Goal: Task Accomplishment & Management: Use online tool/utility

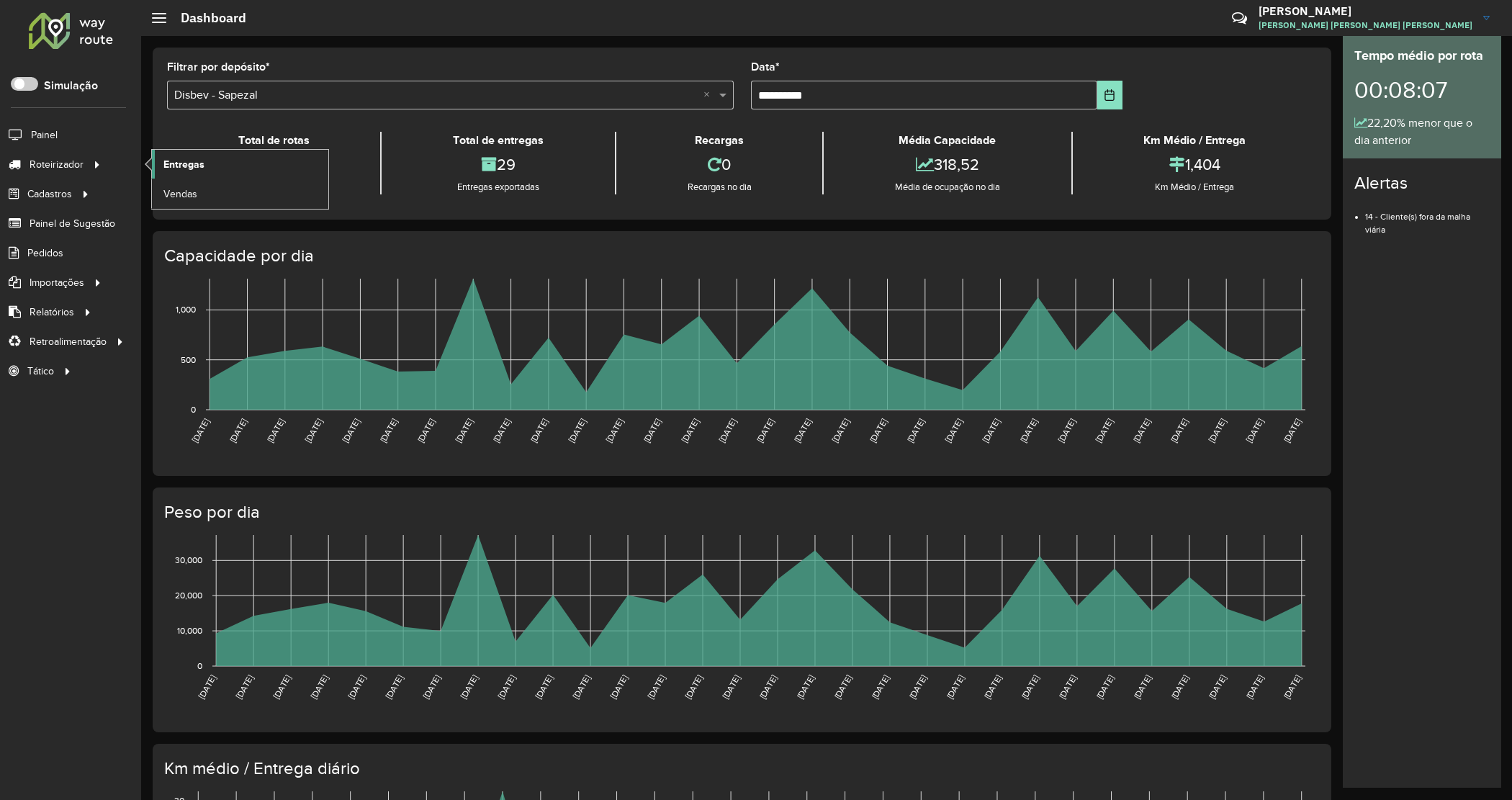
click at [164, 170] on span "Entregas" at bounding box center [183, 164] width 41 height 15
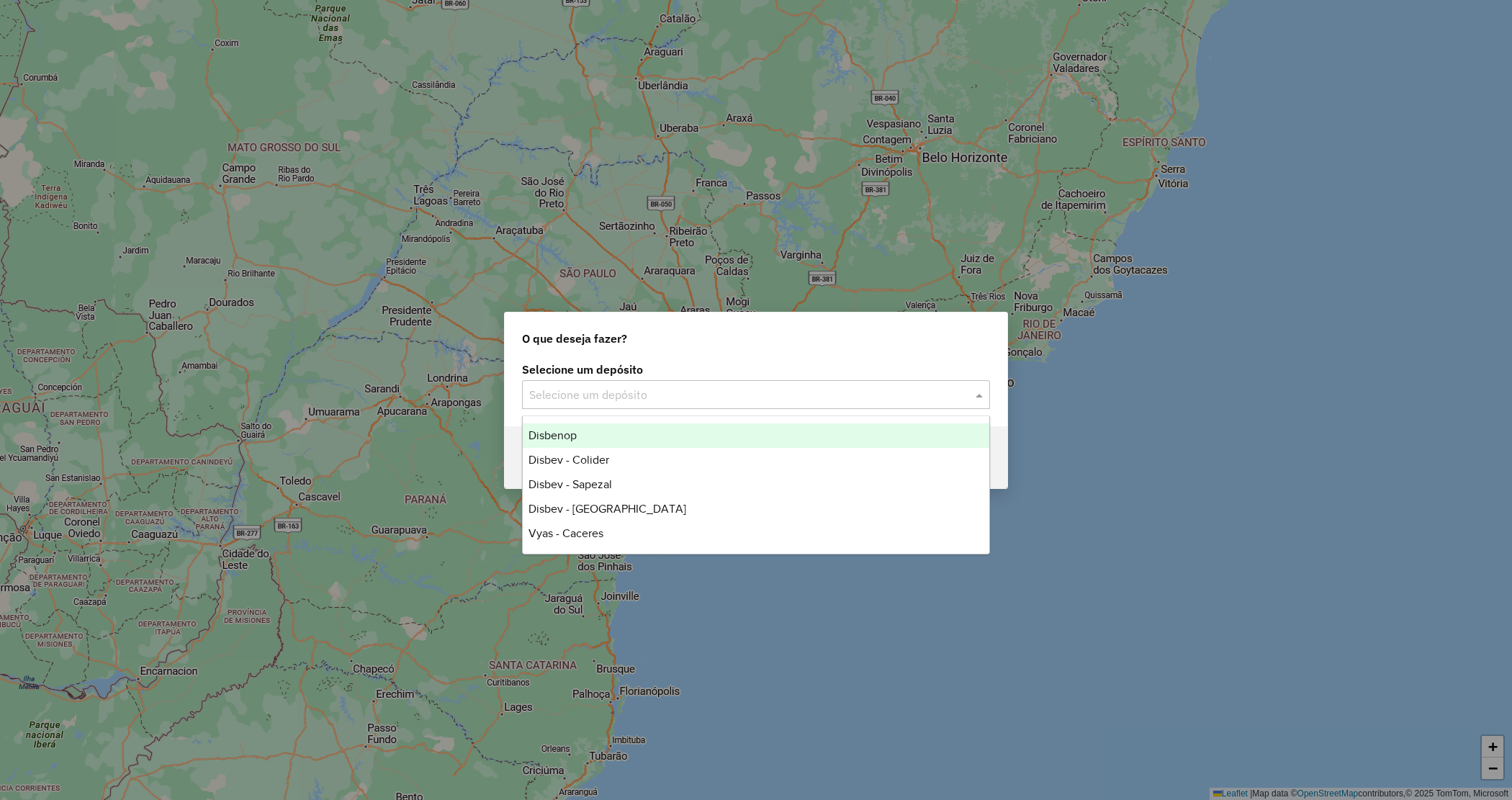
drag, startPoint x: 632, startPoint y: 389, endPoint x: 627, endPoint y: 397, distance: 9.4
click at [627, 397] on input "text" at bounding box center [741, 395] width 425 height 17
click at [568, 429] on span "Disbenop" at bounding box center [553, 435] width 48 height 12
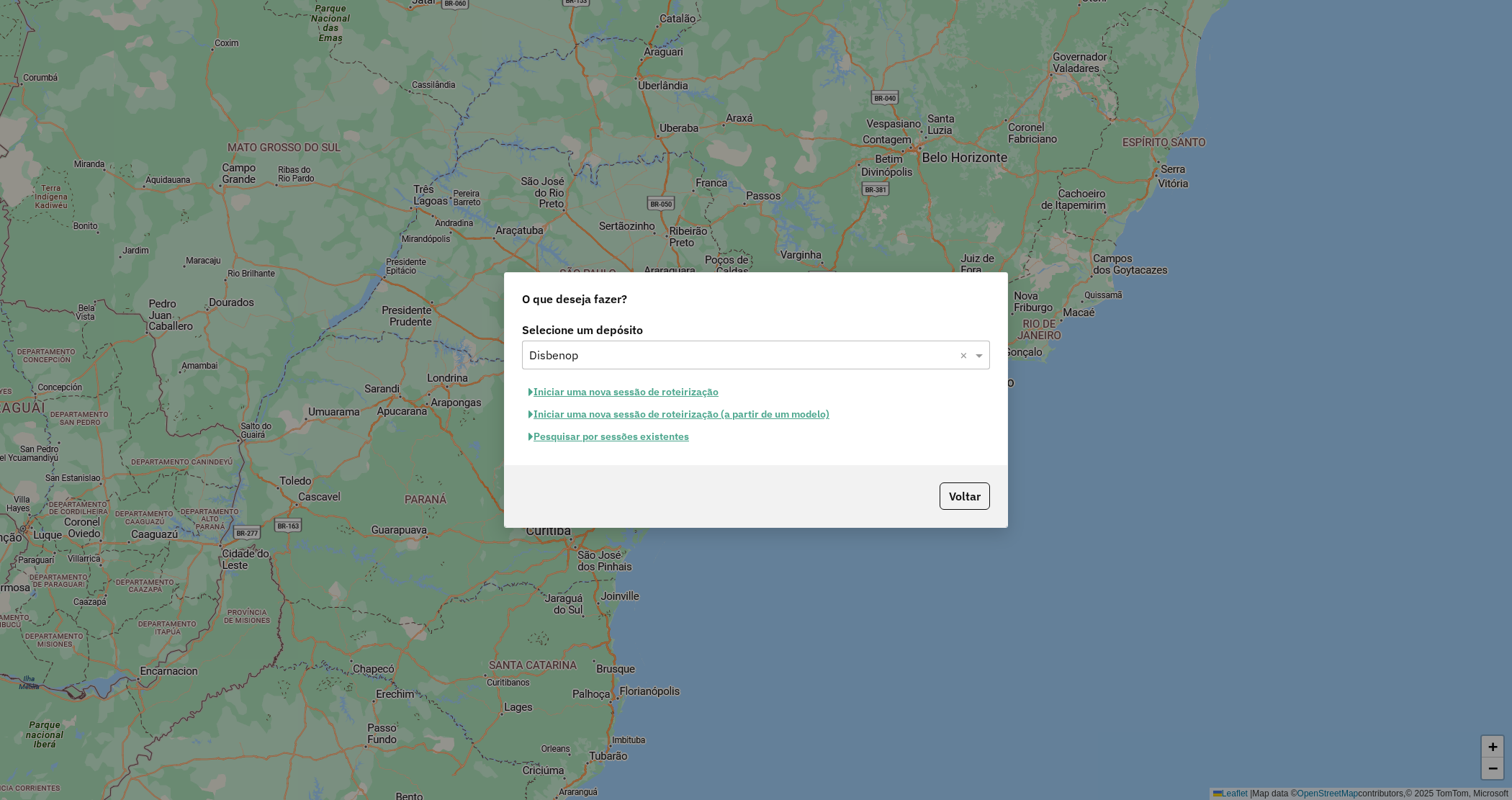
click at [633, 437] on button "Pesquisar por sessões existentes" at bounding box center [608, 436] width 174 height 22
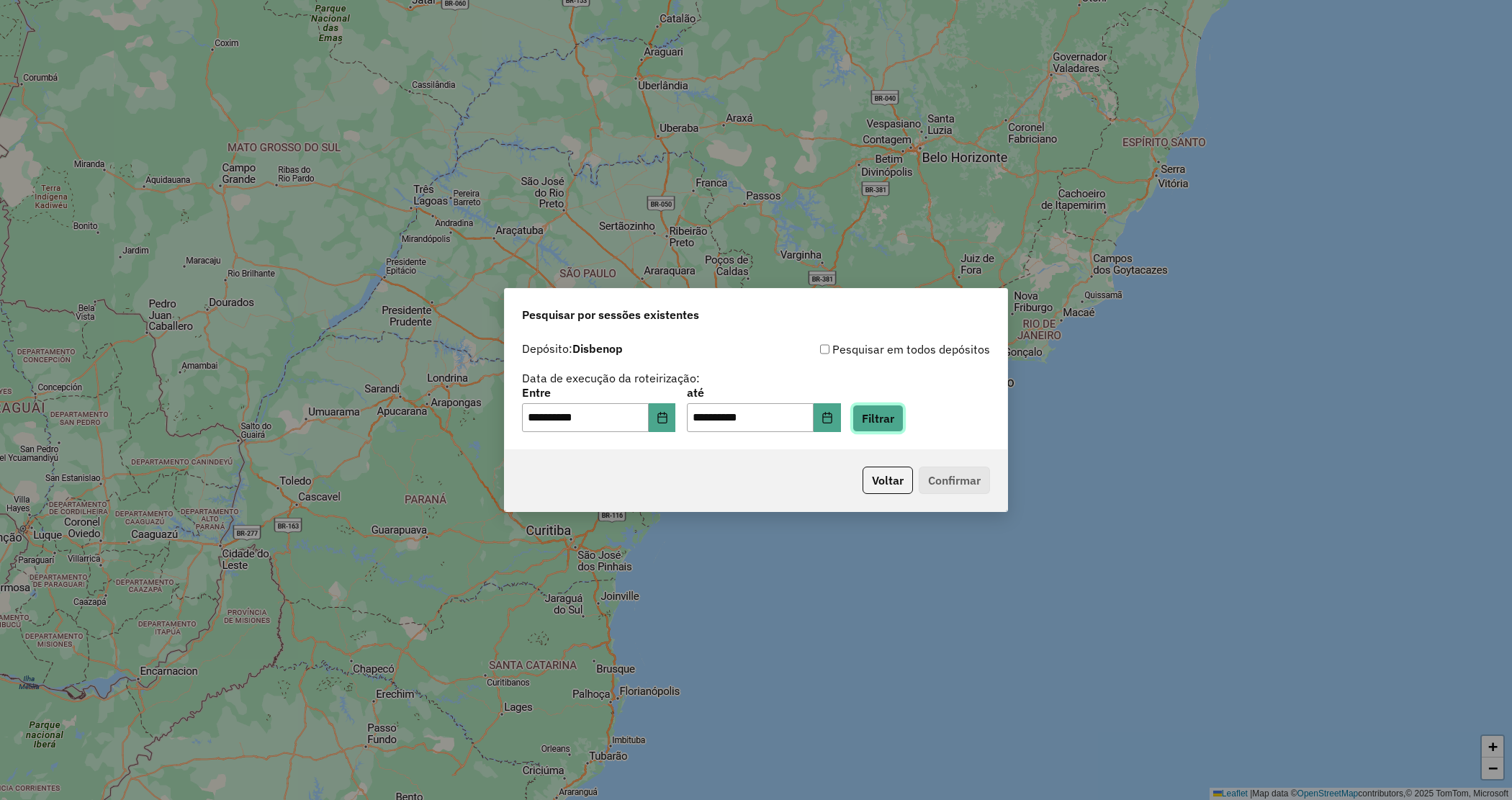
drag, startPoint x: 905, startPoint y: 412, endPoint x: 891, endPoint y: 416, distance: 14.6
click at [904, 412] on button "Filtrar" at bounding box center [878, 418] width 51 height 28
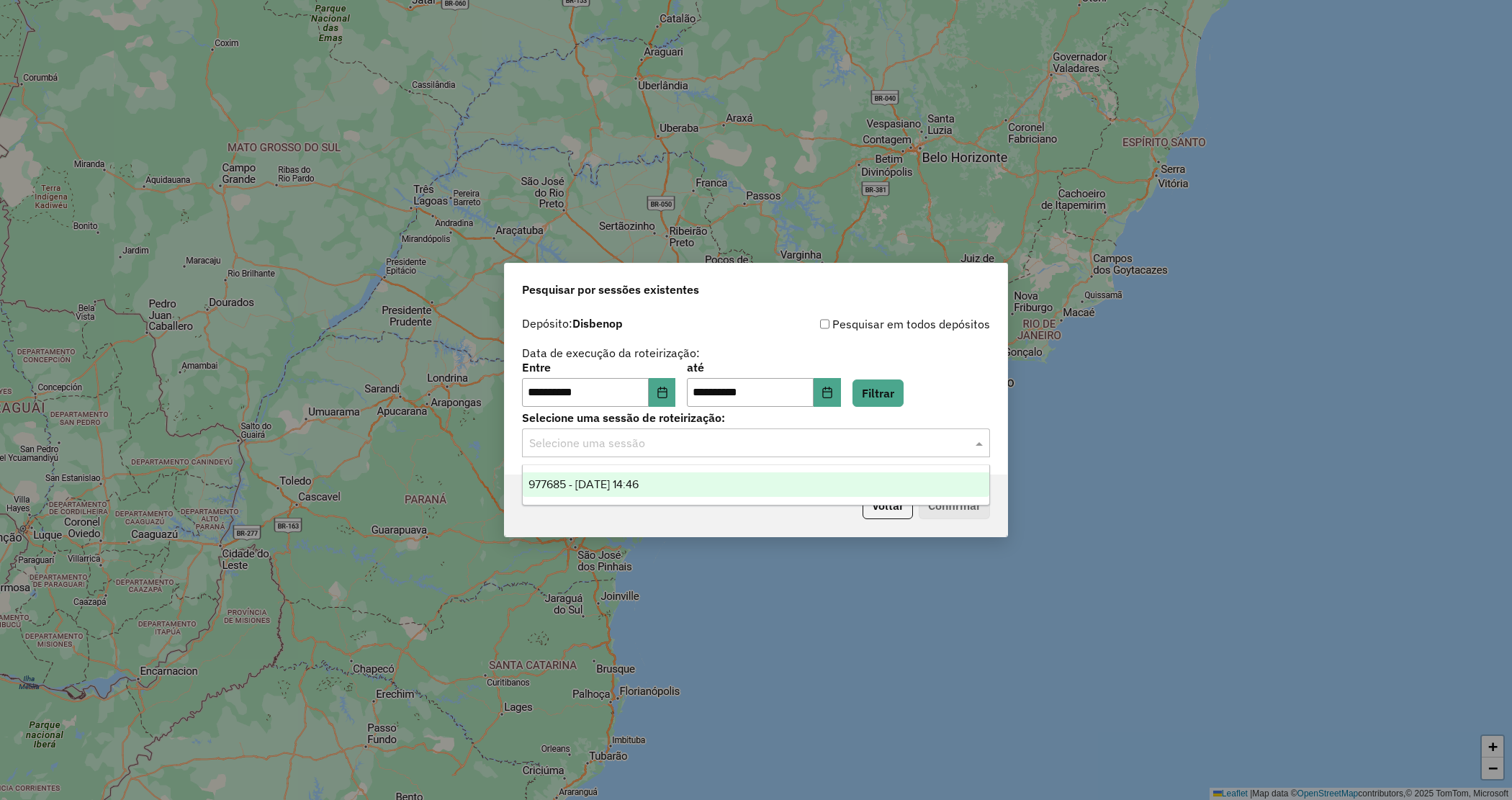
click at [680, 440] on input "text" at bounding box center [741, 443] width 425 height 17
click at [638, 479] on span "977685 - 11/08/2025 14:46" at bounding box center [583, 484] width 110 height 12
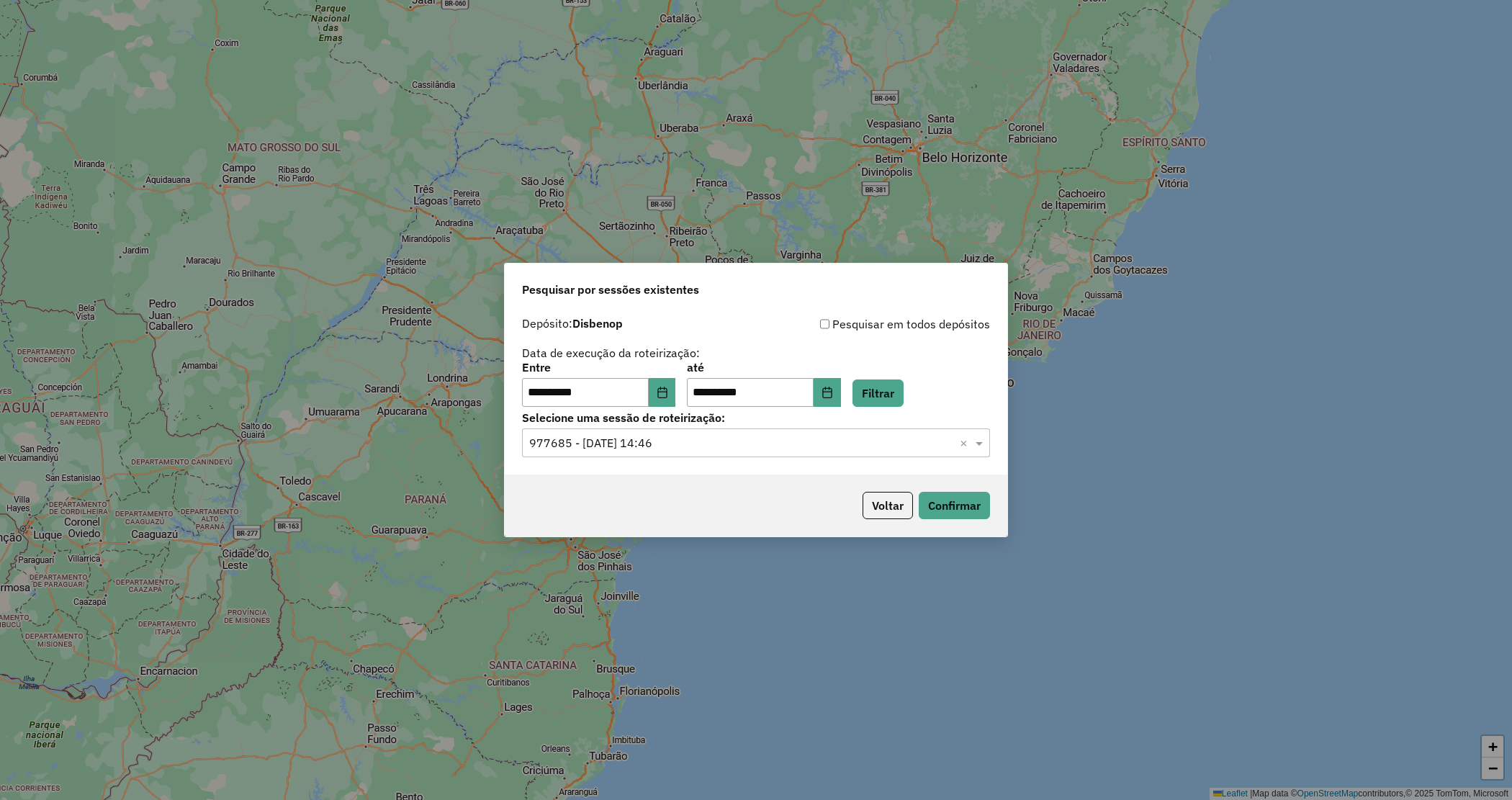
click at [916, 508] on p-footer "Voltar Confirmar" at bounding box center [924, 505] width 133 height 28
click at [937, 513] on button "Confirmar" at bounding box center [954, 505] width 71 height 28
click at [880, 505] on button "Voltar" at bounding box center [887, 505] width 50 height 28
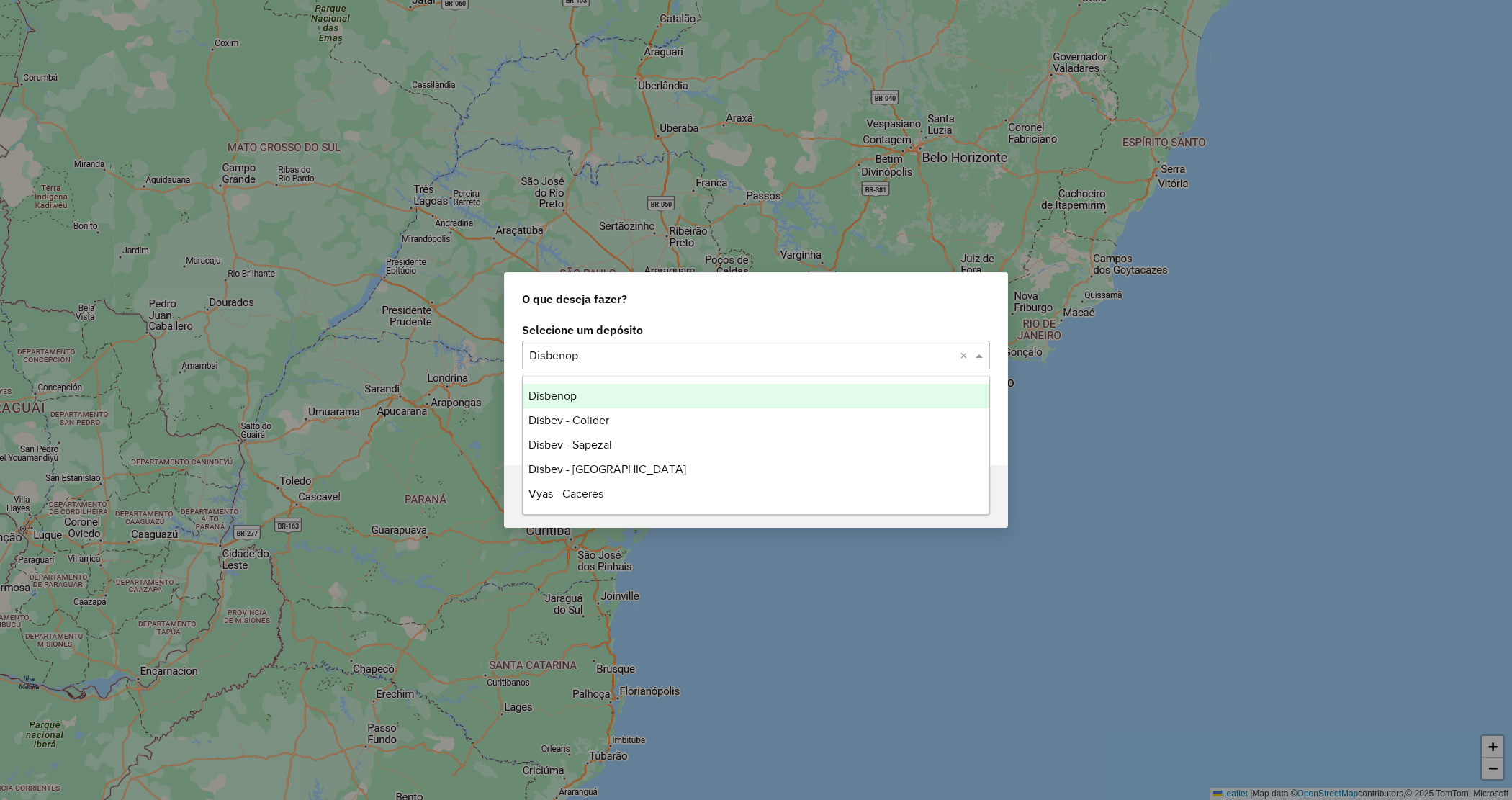
drag, startPoint x: 591, startPoint y: 352, endPoint x: 605, endPoint y: 384, distance: 34.9
click at [591, 352] on input "text" at bounding box center [741, 356] width 425 height 17
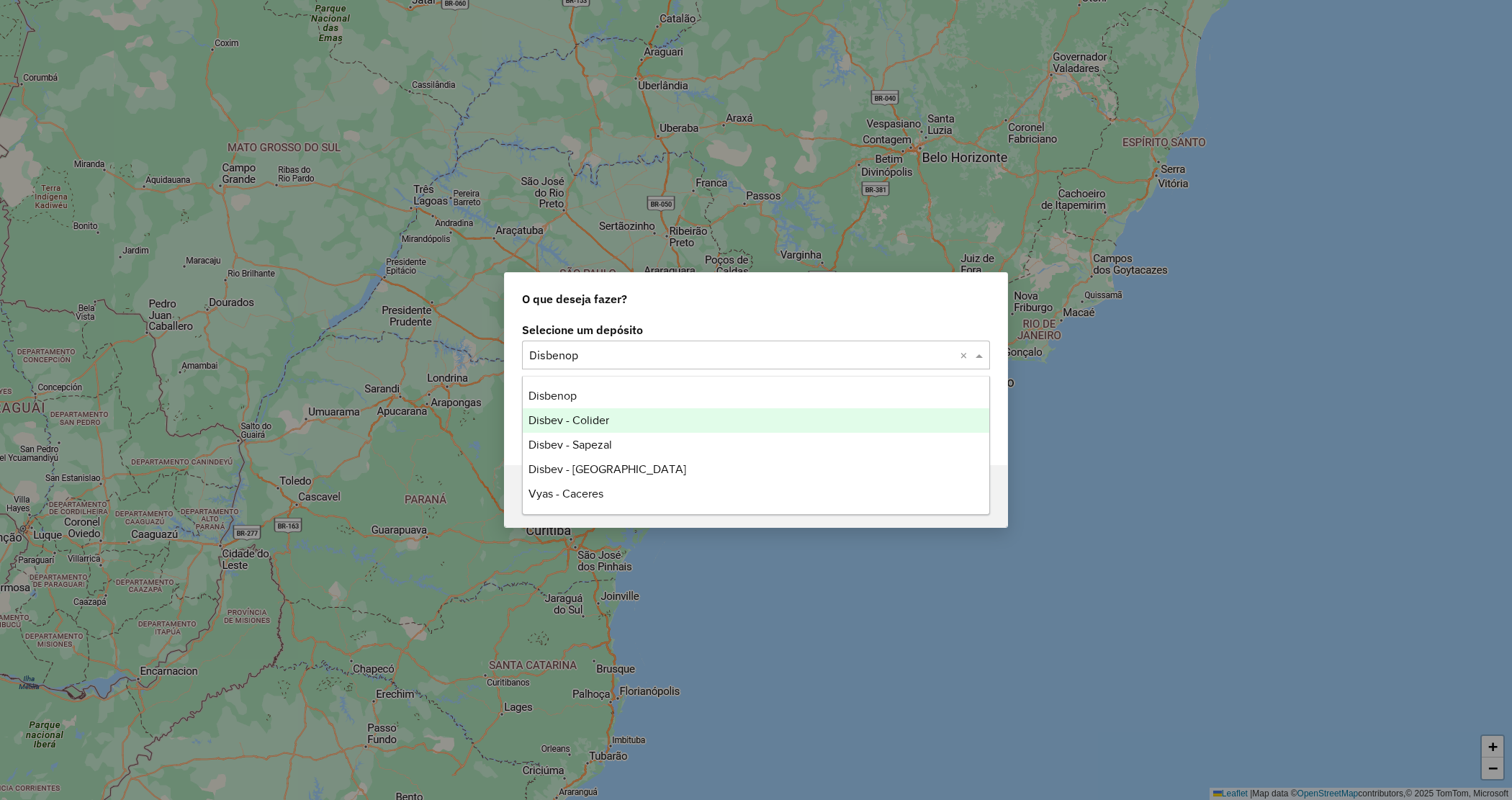
click at [600, 414] on span "Disbev - Colider" at bounding box center [569, 420] width 80 height 12
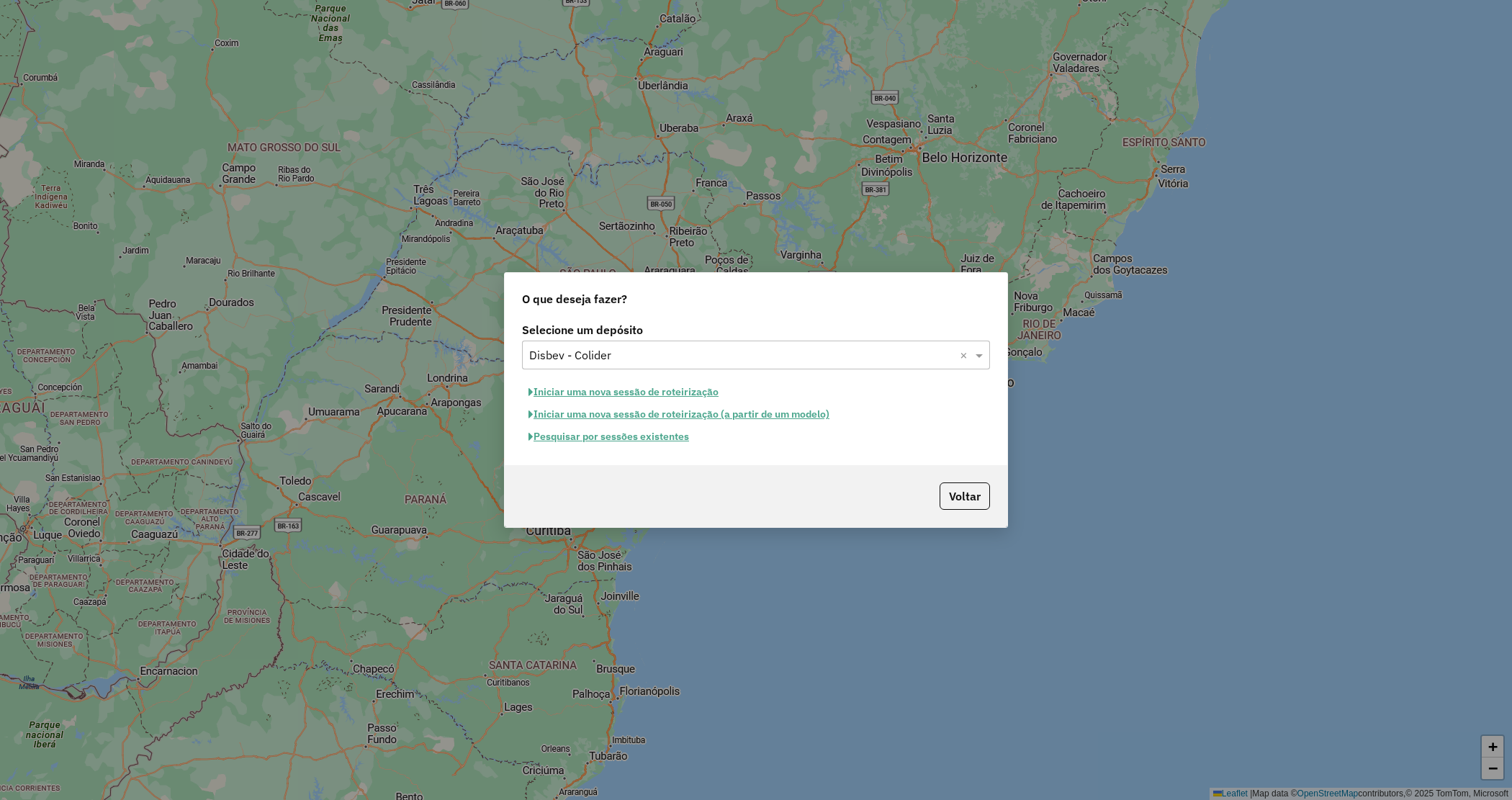
click at [632, 437] on button "Pesquisar por sessões existentes" at bounding box center [608, 436] width 174 height 22
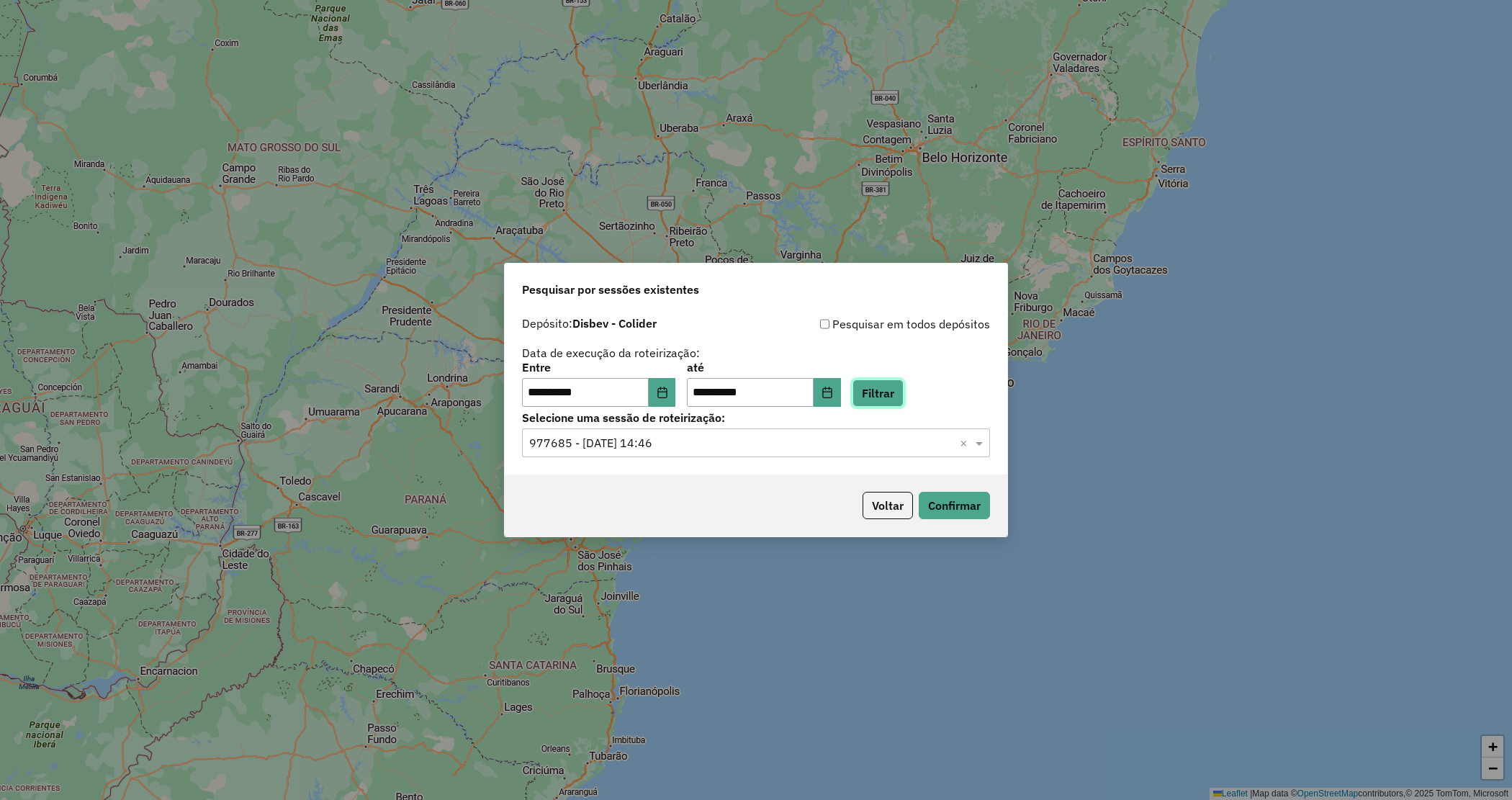
click at [900, 396] on button "Filtrar" at bounding box center [878, 393] width 51 height 28
drag, startPoint x: 602, startPoint y: 447, endPoint x: 600, endPoint y: 457, distance: 10.2
click at [601, 448] on input "text" at bounding box center [741, 443] width 425 height 17
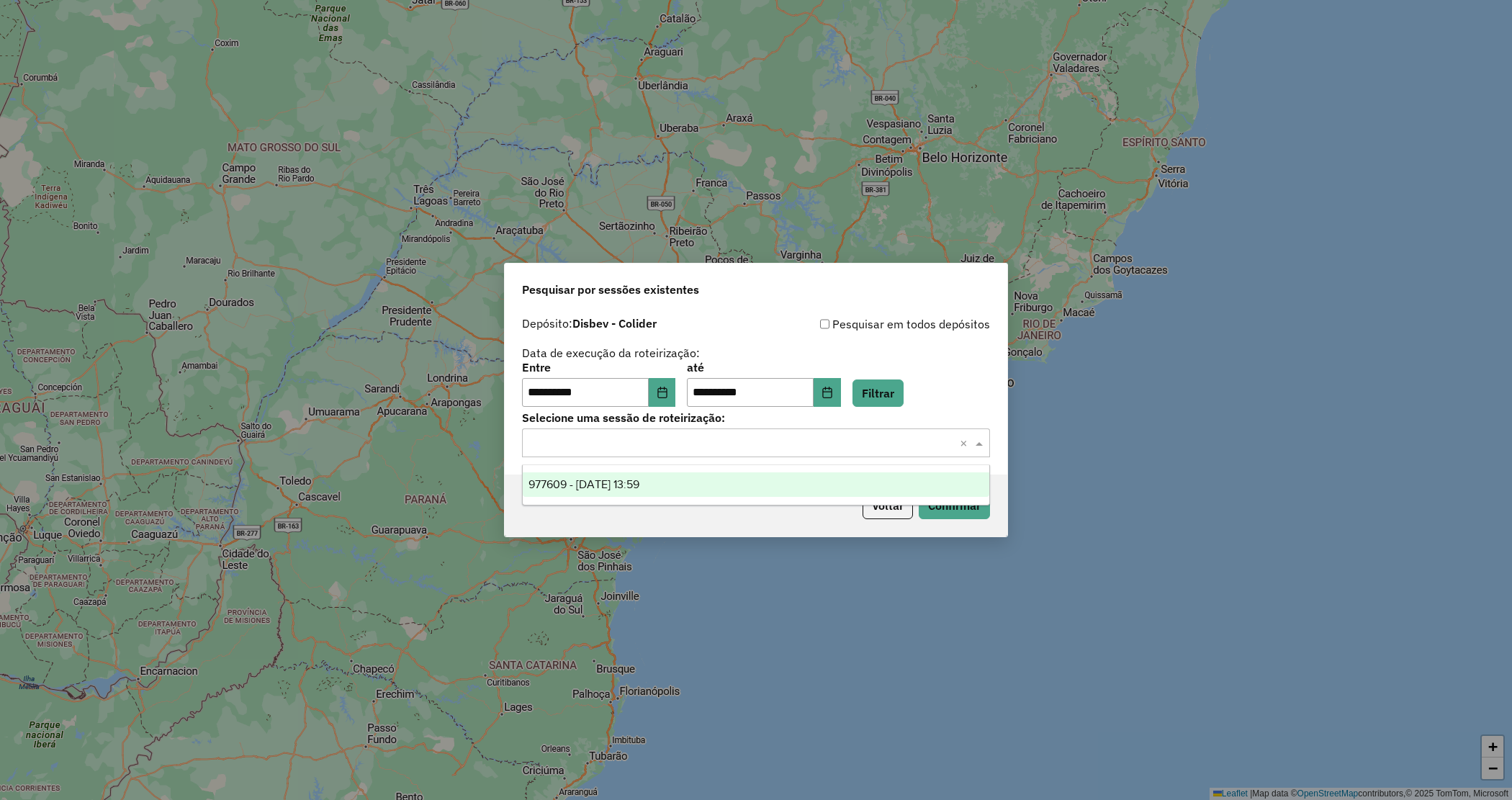
click at [602, 495] on div "977609 - 11/08/2025 13:59" at bounding box center [756, 485] width 467 height 24
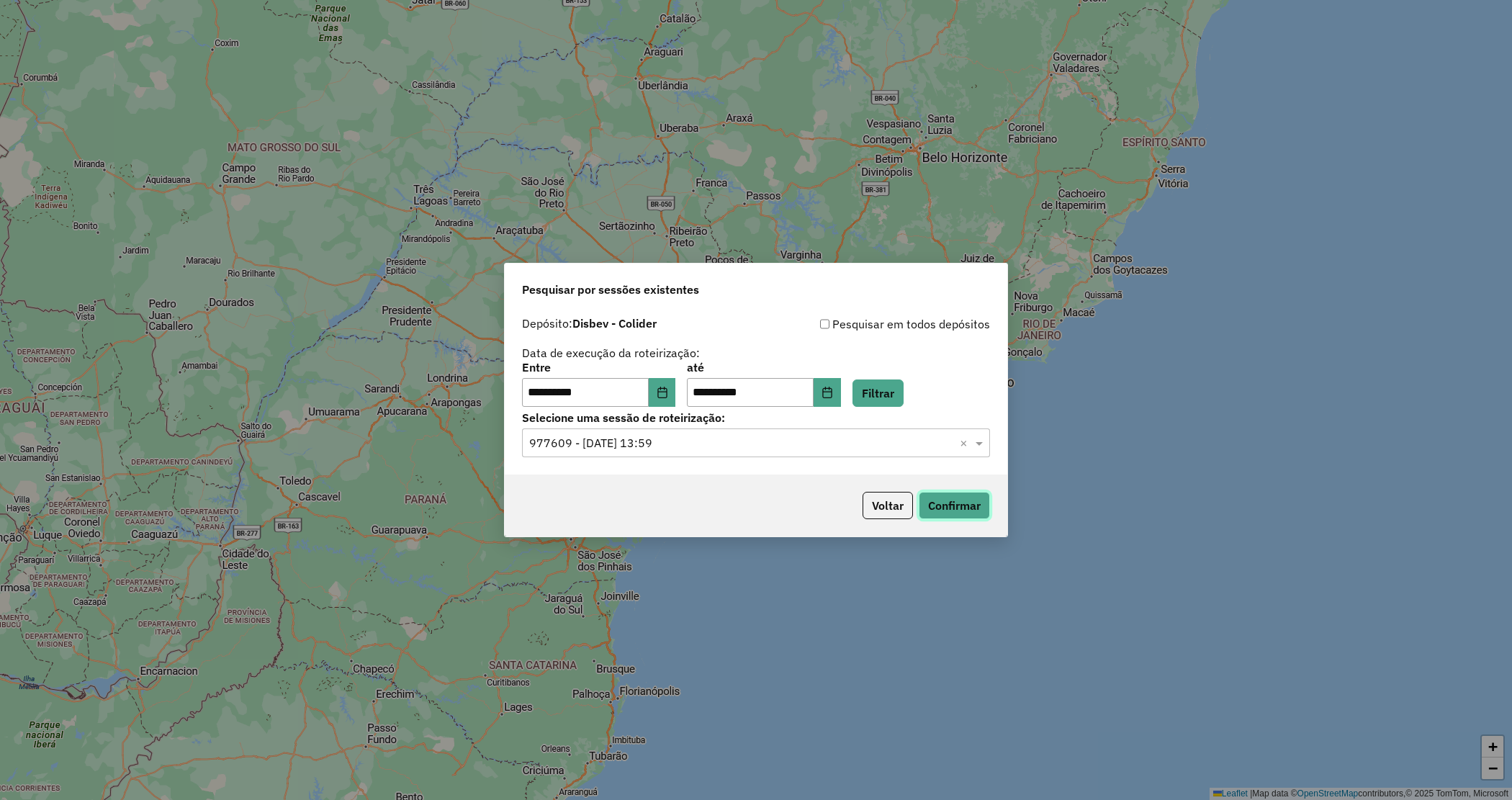
click at [950, 498] on button "Confirmar" at bounding box center [954, 505] width 71 height 28
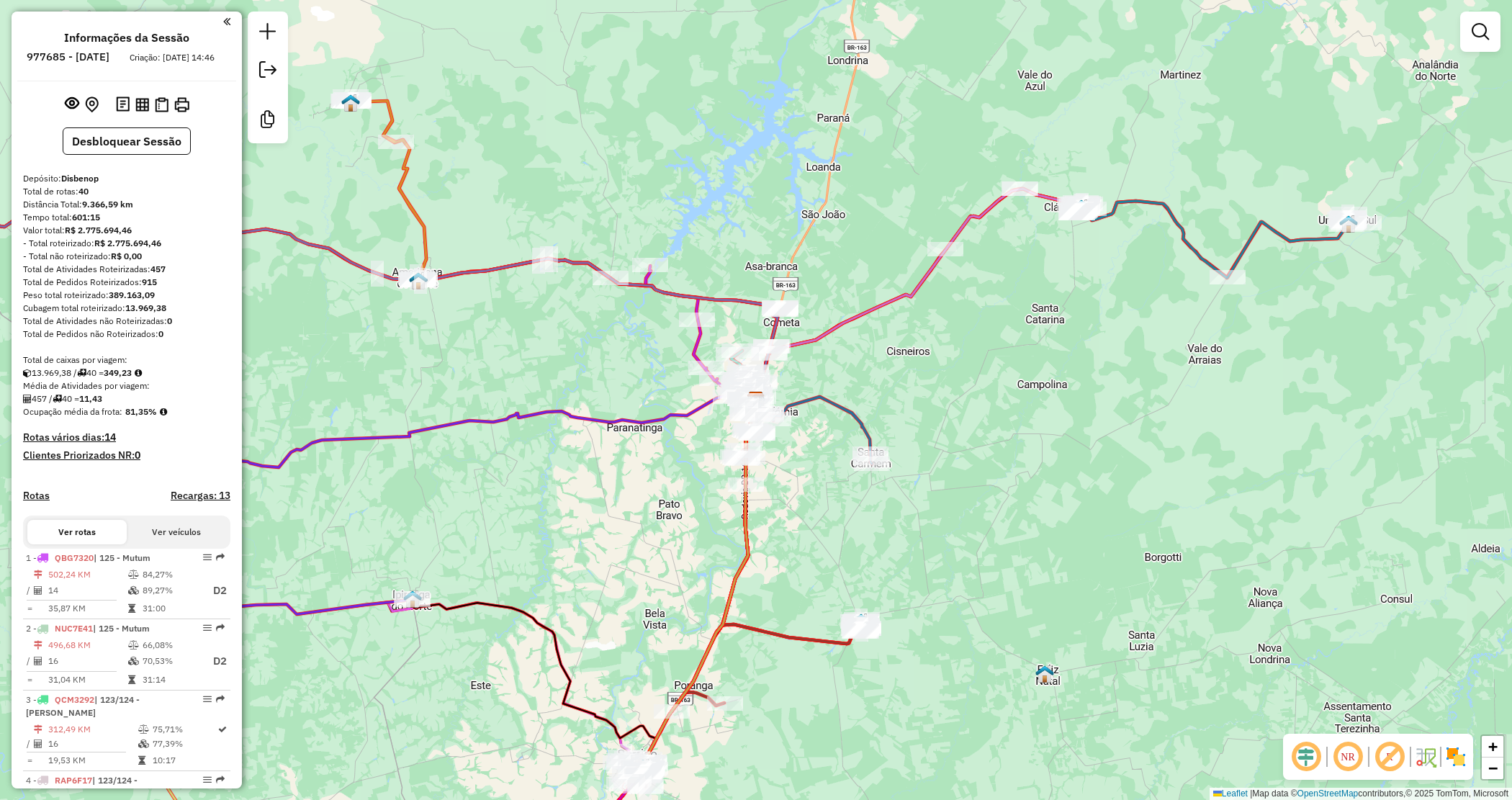
drag, startPoint x: 956, startPoint y: 549, endPoint x: 942, endPoint y: 542, distance: 15.7
click at [943, 544] on div "Janela de atendimento Grade de atendimento Capacidade Transportadoras Veículos …" at bounding box center [756, 400] width 1512 height 800
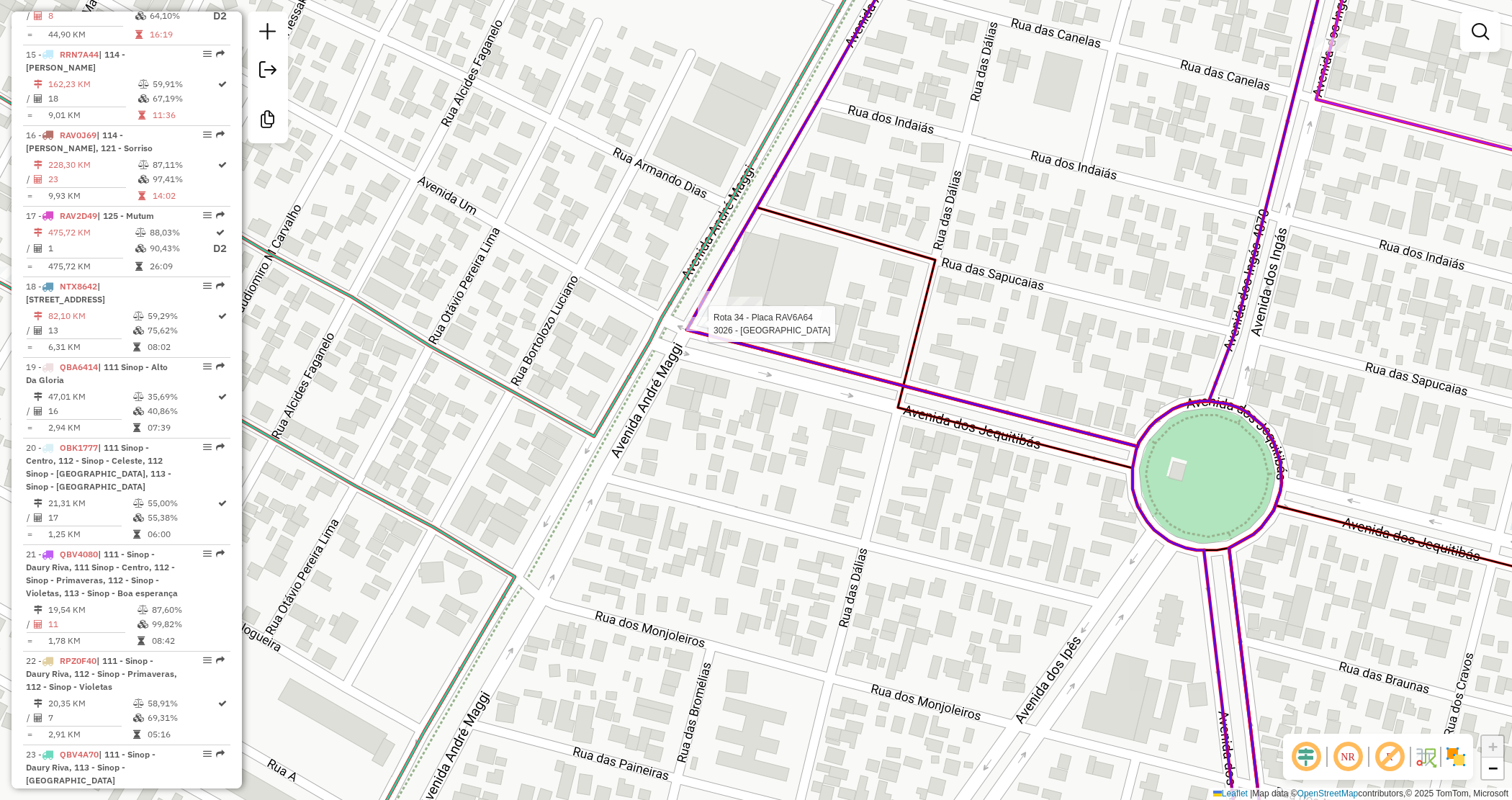
select select "**********"
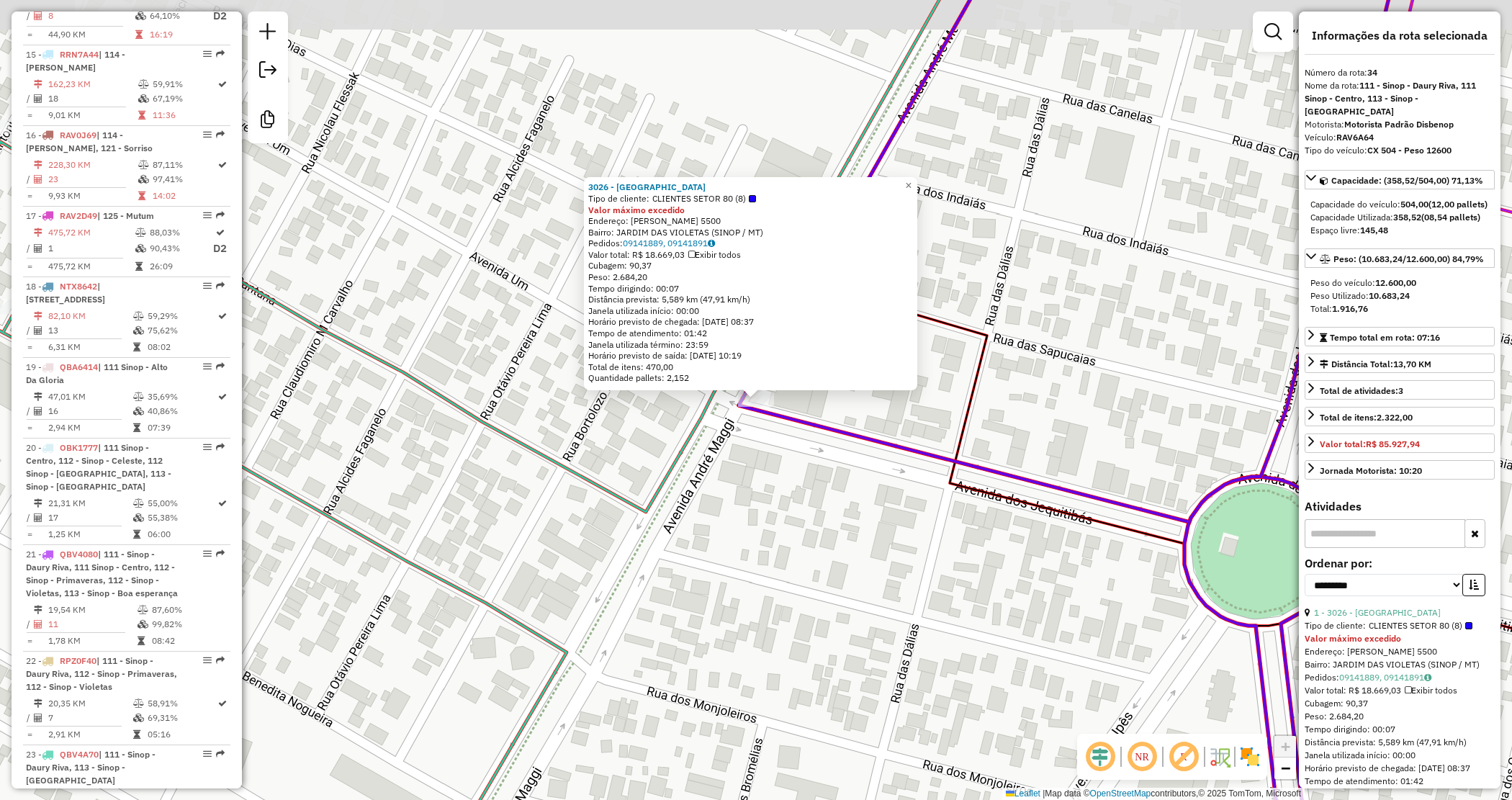
scroll to position [2916, 0]
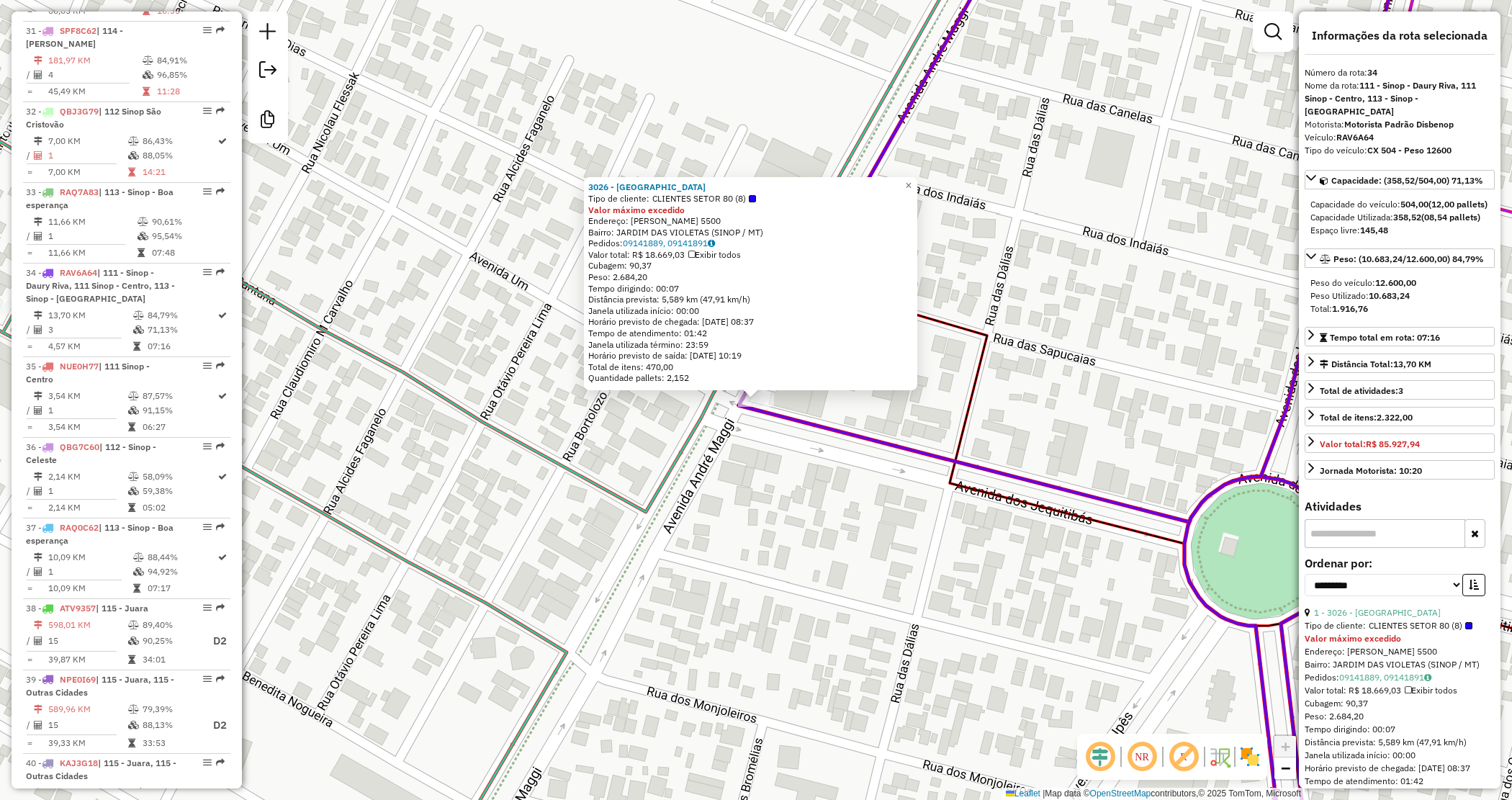
click at [756, 462] on div "3026 - CASA AURORA VR Tipo de cliente: CLIENTES SETOR 80 (8) Valor máximo exced…" at bounding box center [756, 400] width 1512 height 800
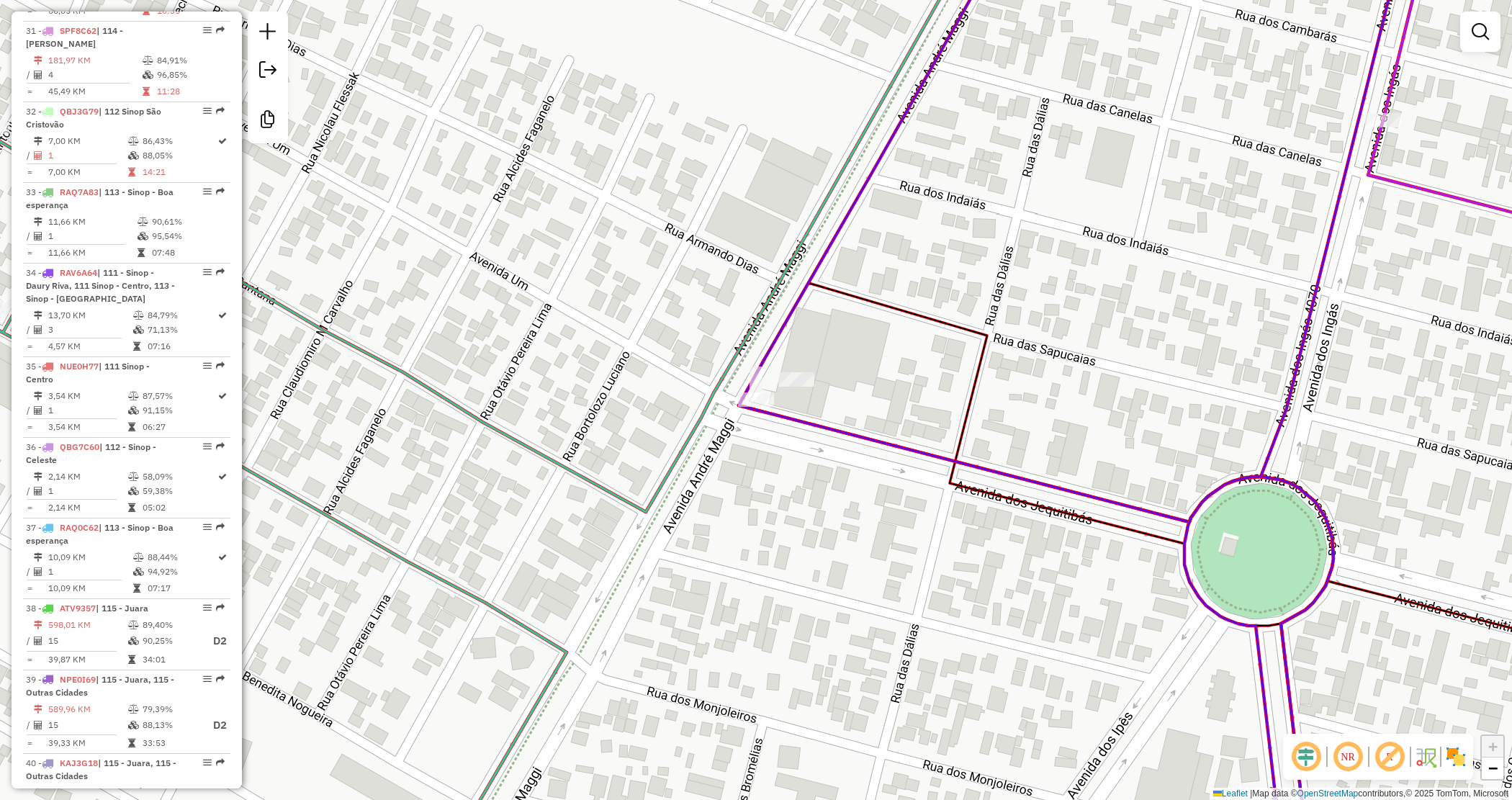
click at [746, 497] on div "Rota 33 - Placa RAQ7A83 3026 - CASA AURORA VR Janela de atendimento Grade de at…" at bounding box center [756, 400] width 1512 height 800
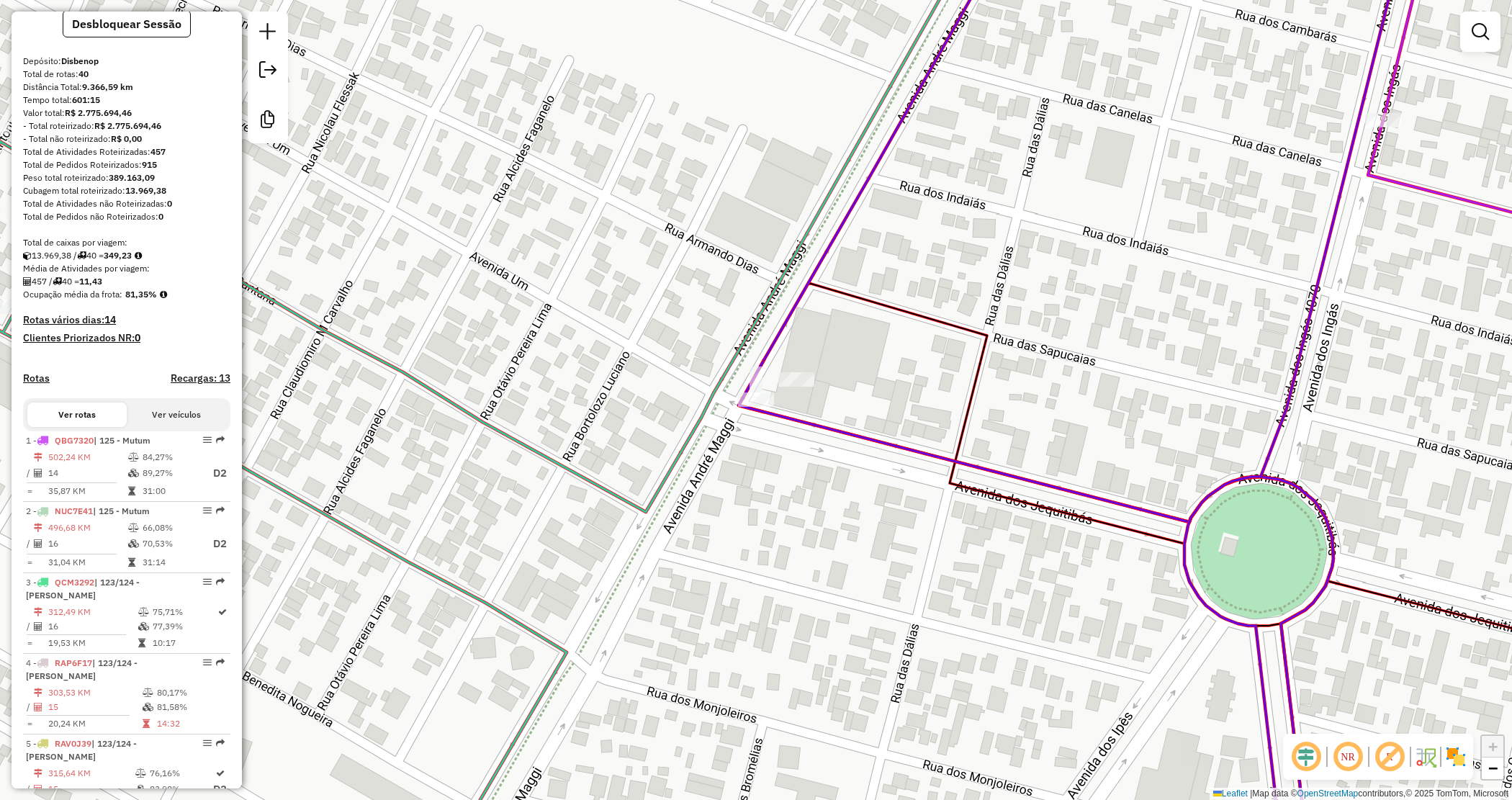
scroll to position [0, 0]
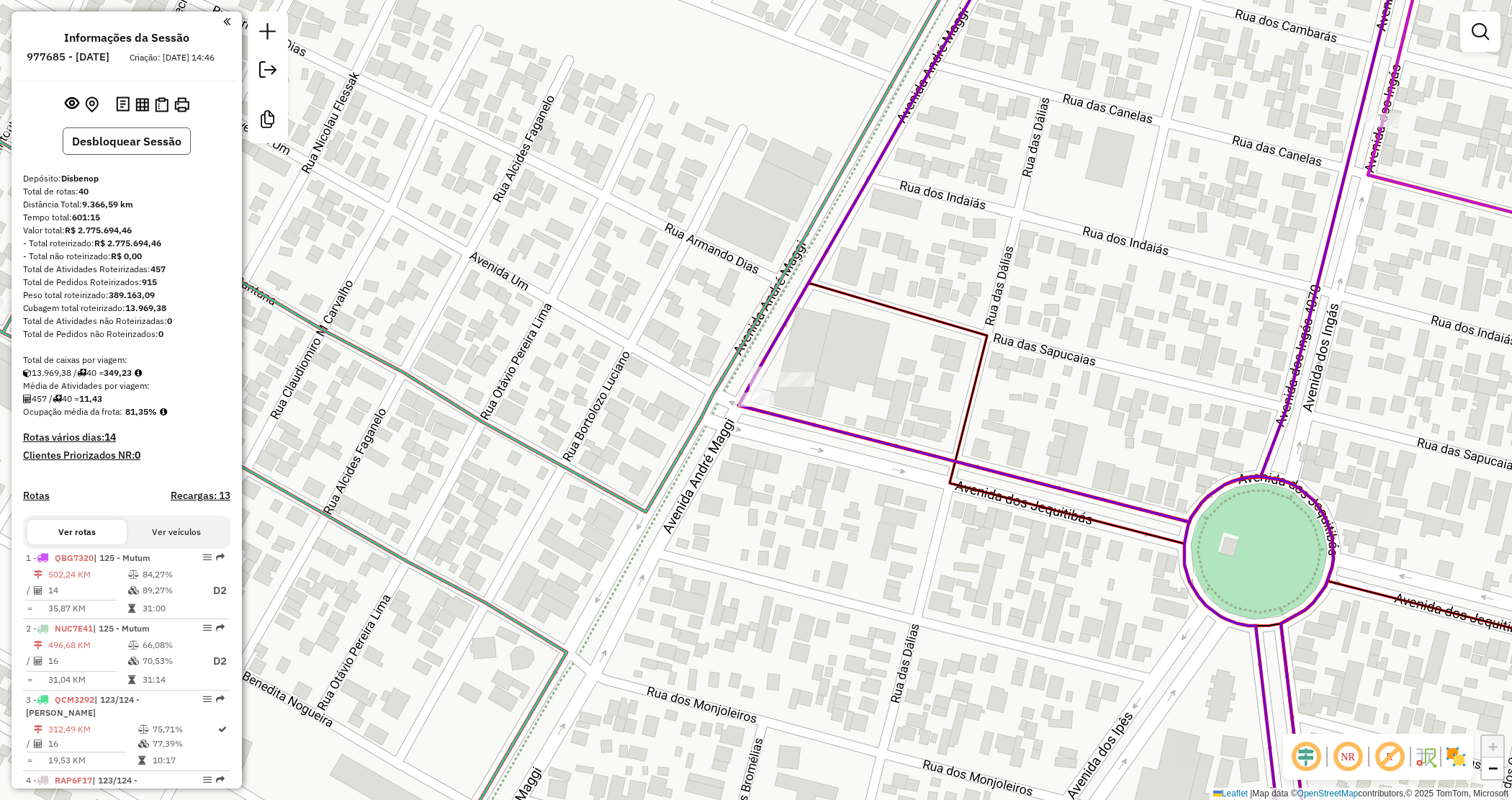
click at [130, 155] on button "Desbloquear Sessão" at bounding box center [126, 141] width 128 height 28
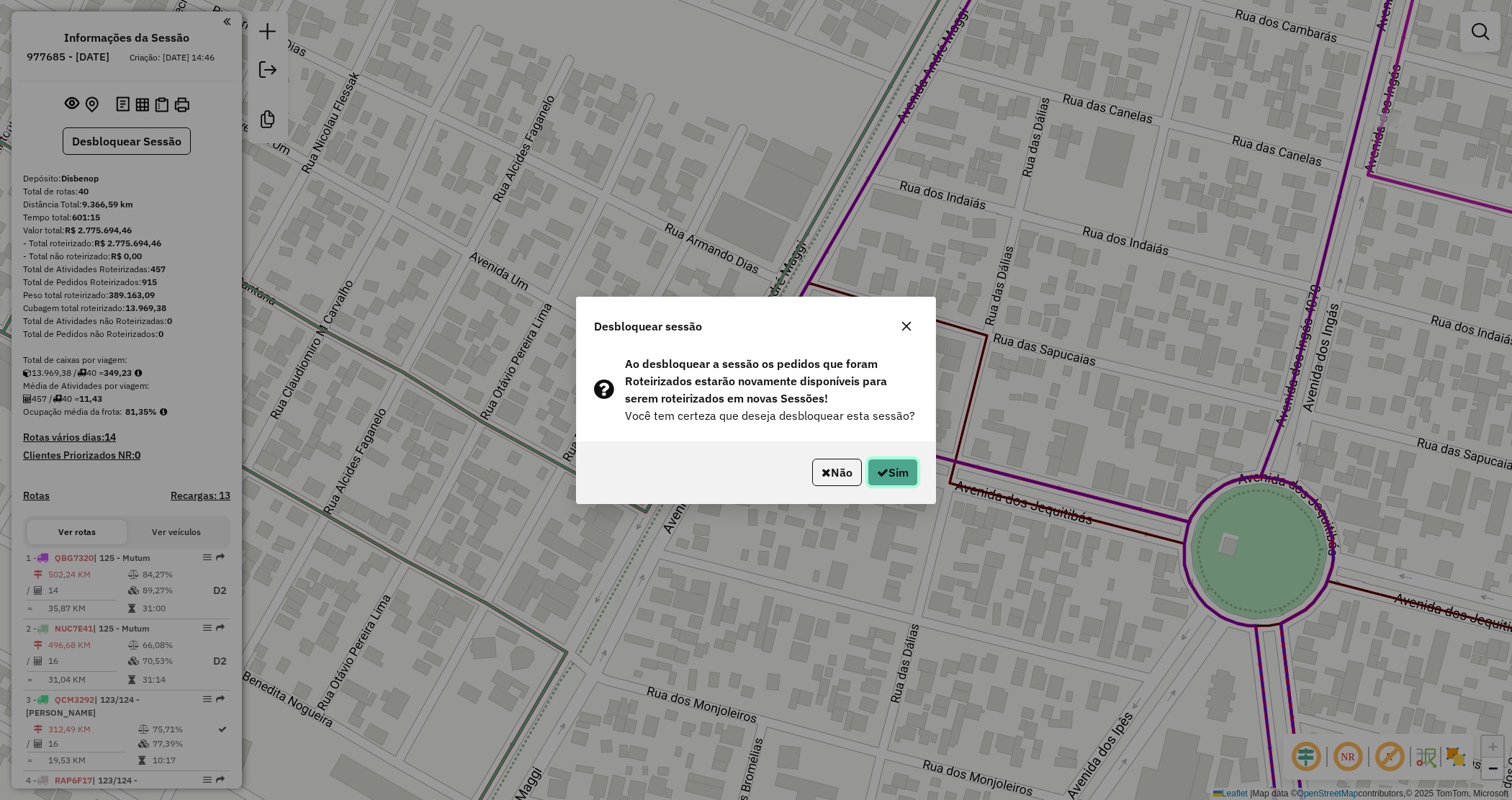
click at [899, 466] on button "Sim" at bounding box center [893, 473] width 50 height 28
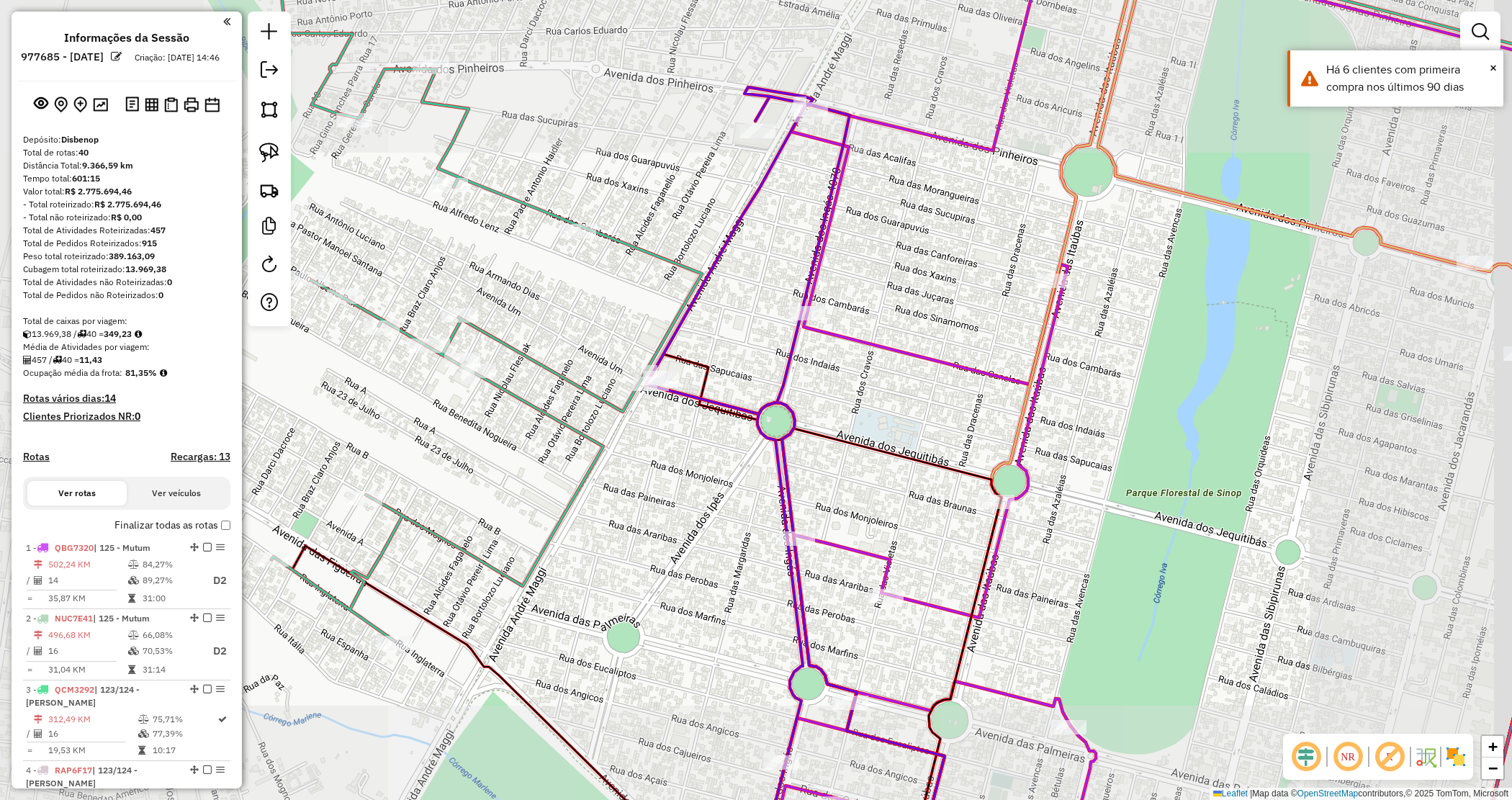
click at [617, 386] on div "Janela de atendimento Grade de atendimento Capacidade Transportadoras Veículos …" at bounding box center [756, 400] width 1512 height 800
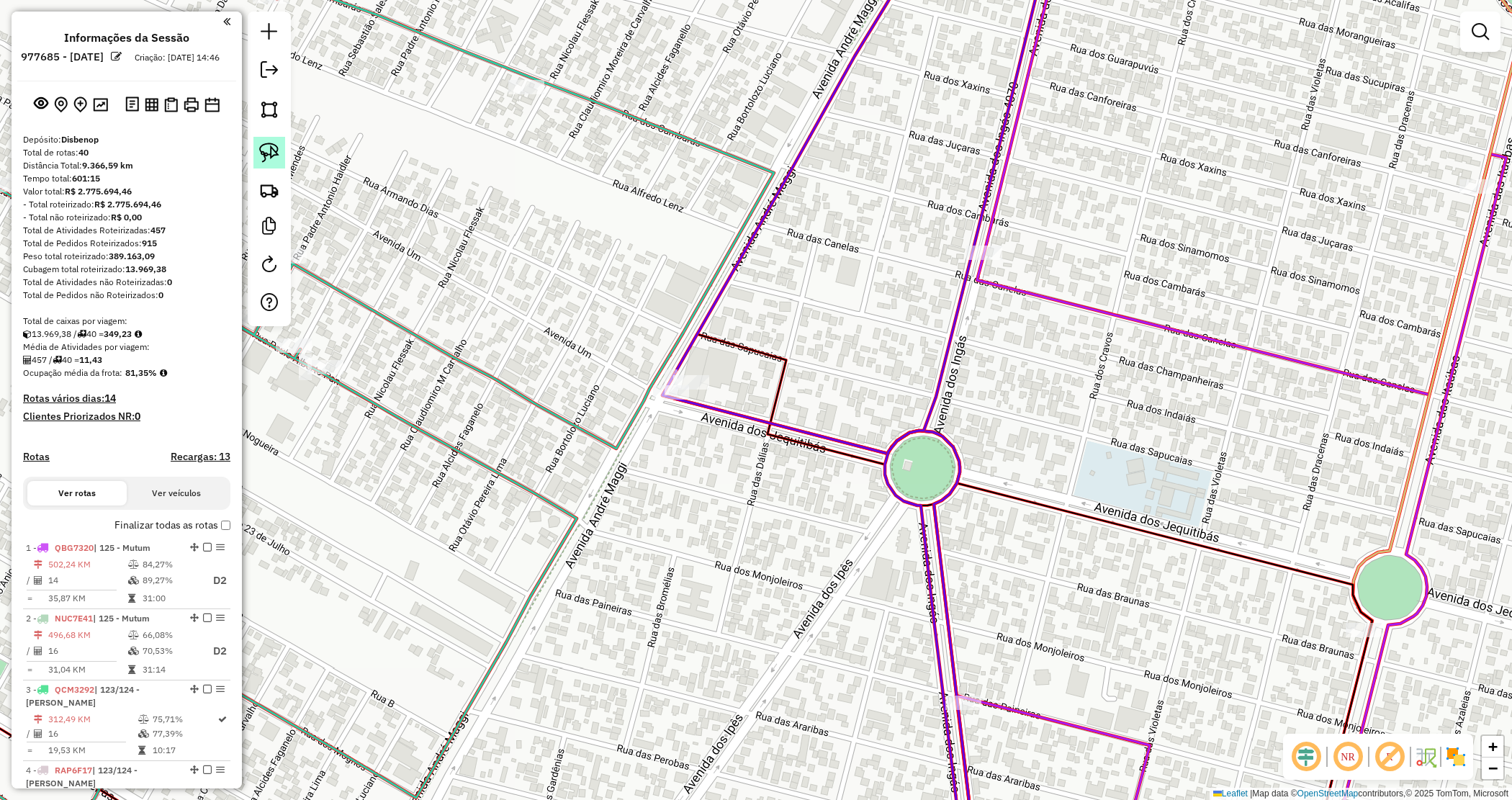
click at [270, 151] on img at bounding box center [269, 152] width 20 height 20
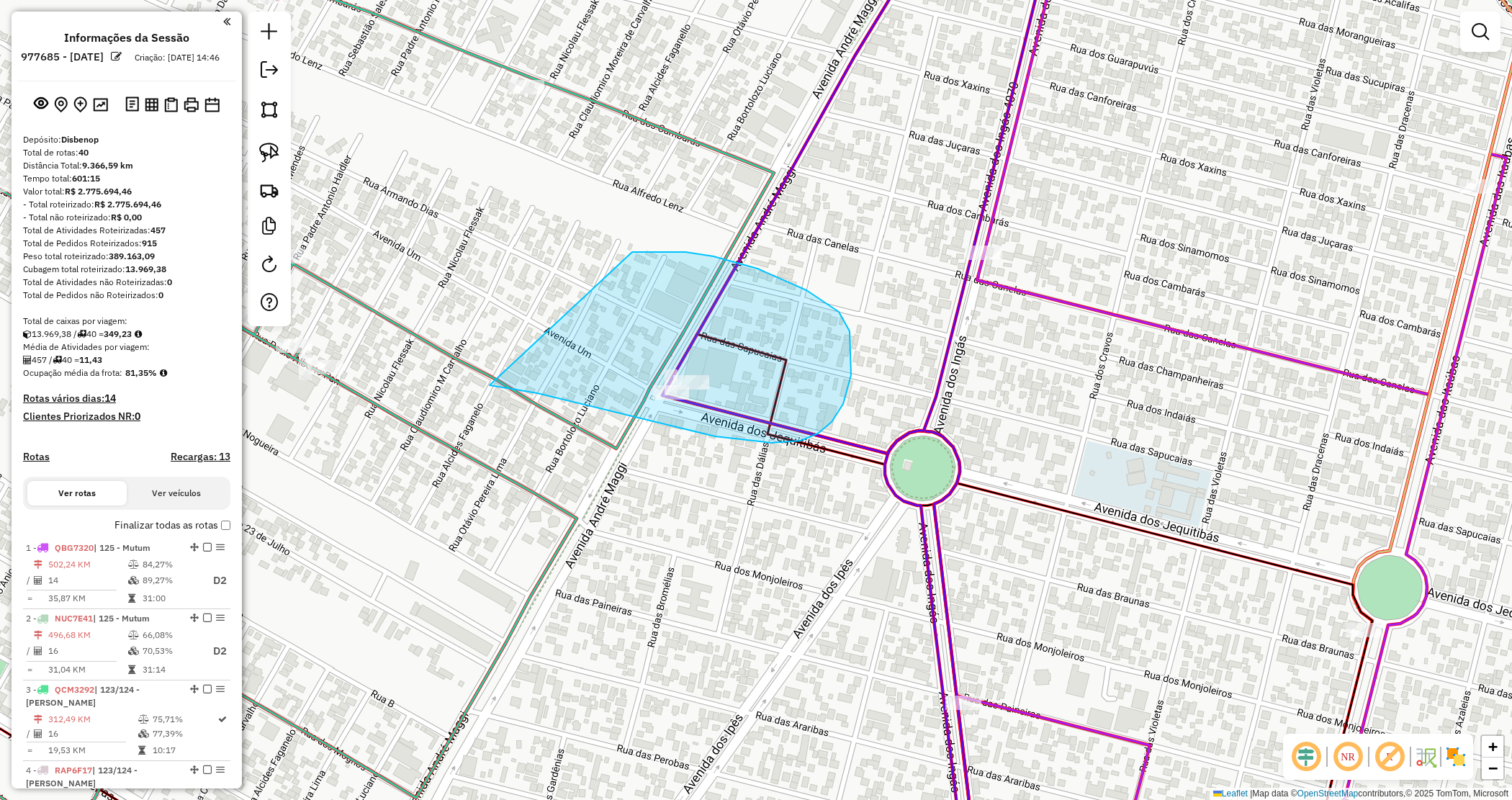
drag, startPoint x: 714, startPoint y: 257, endPoint x: 495, endPoint y: 376, distance: 249.2
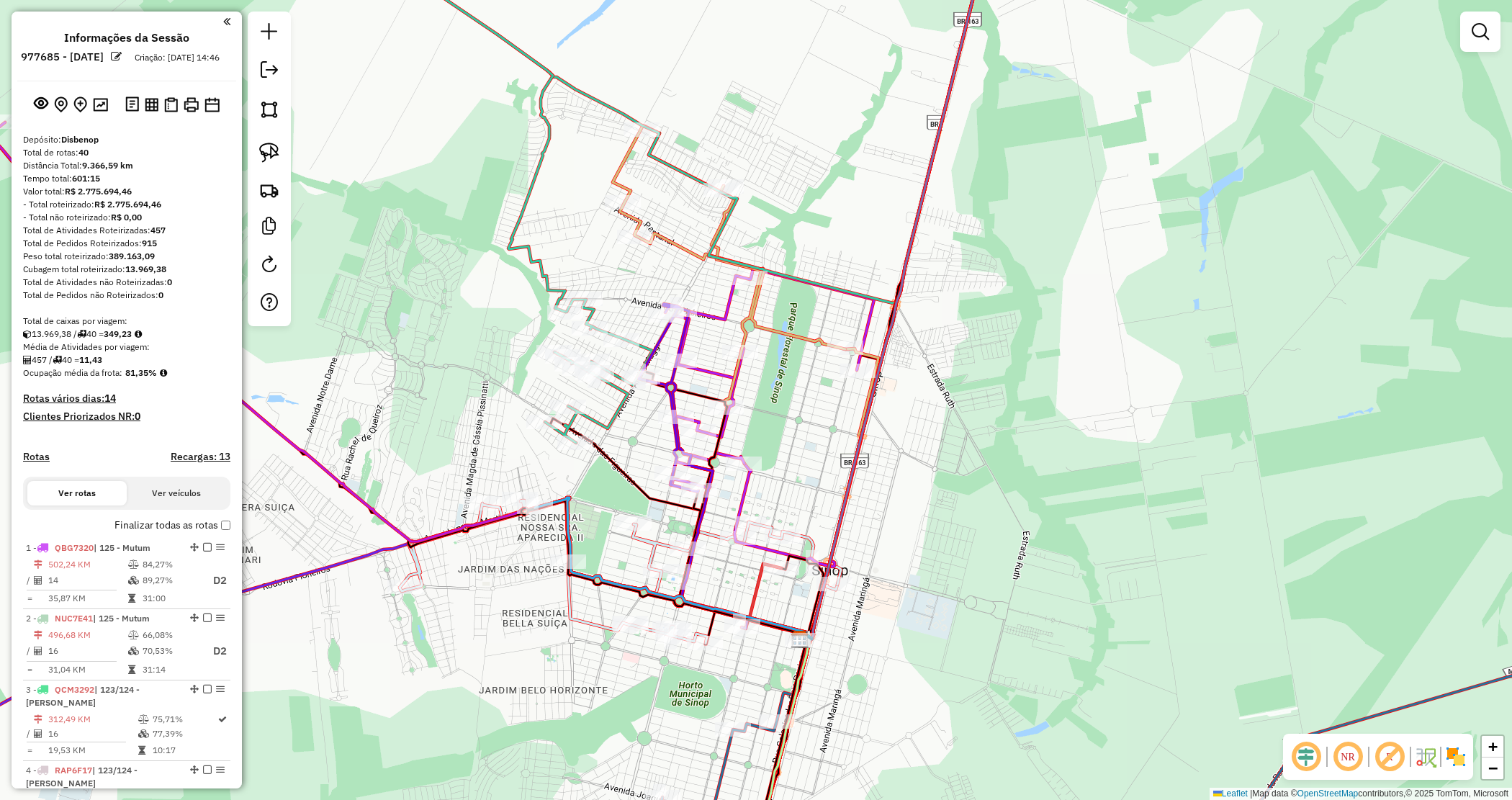
click at [638, 434] on div "Janela de atendimento Grade de atendimento Capacidade Transportadoras Veículos …" at bounding box center [756, 400] width 1512 height 800
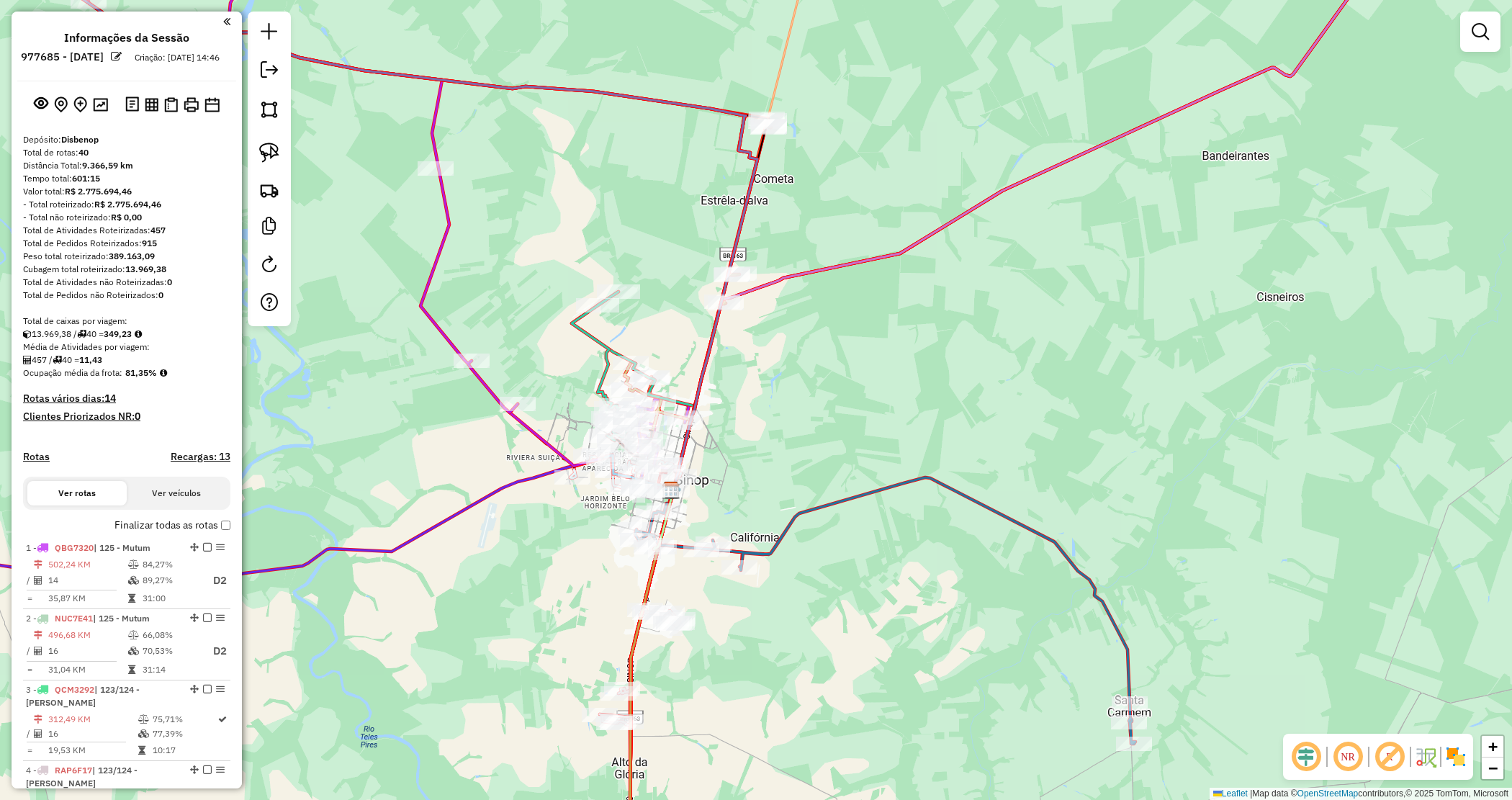
click at [778, 462] on div "Janela de atendimento Grade de atendimento Capacidade Transportadoras Veículos …" at bounding box center [756, 400] width 1512 height 800
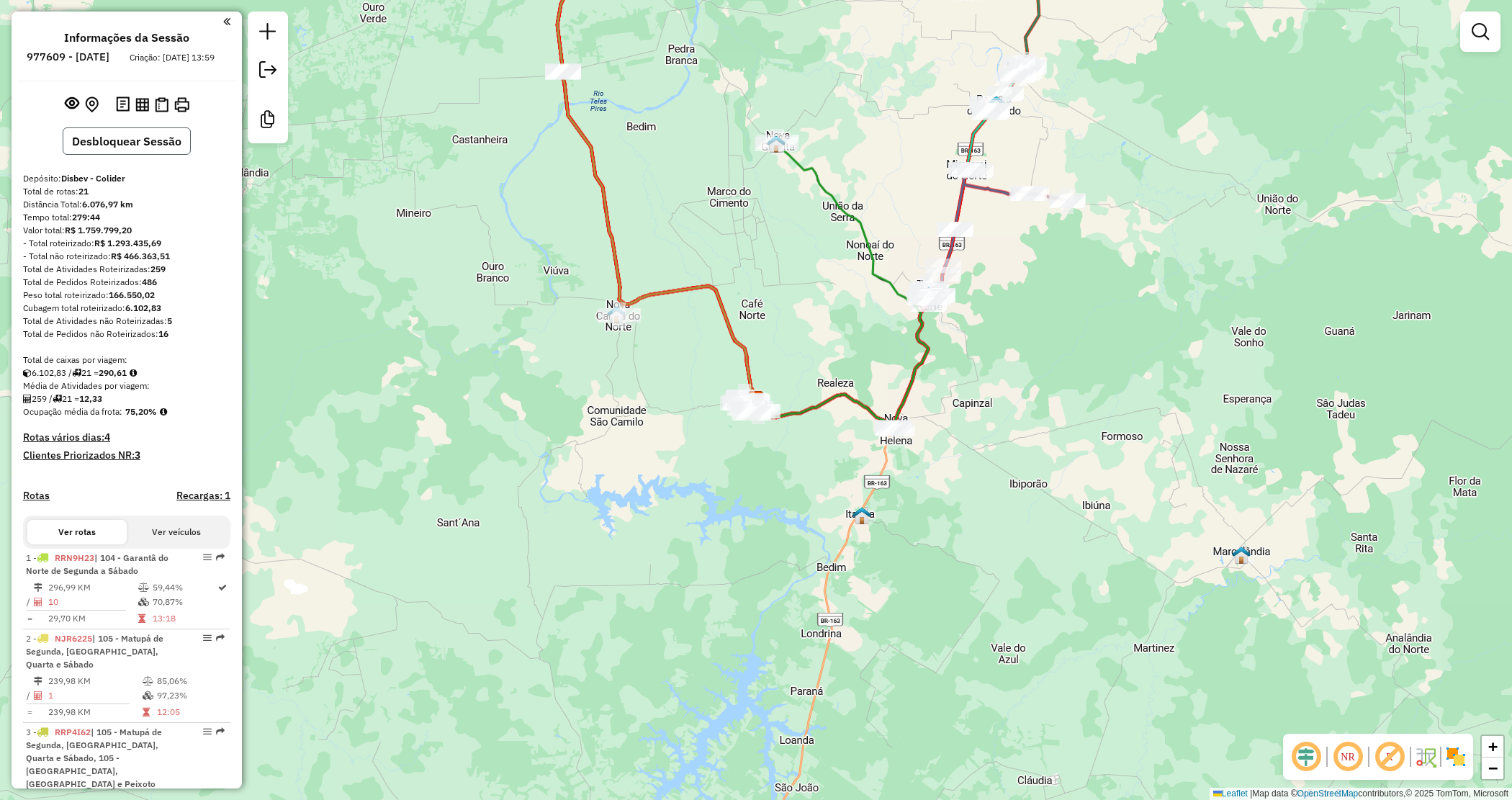
click at [116, 146] on button "Desbloquear Sessão" at bounding box center [126, 141] width 128 height 28
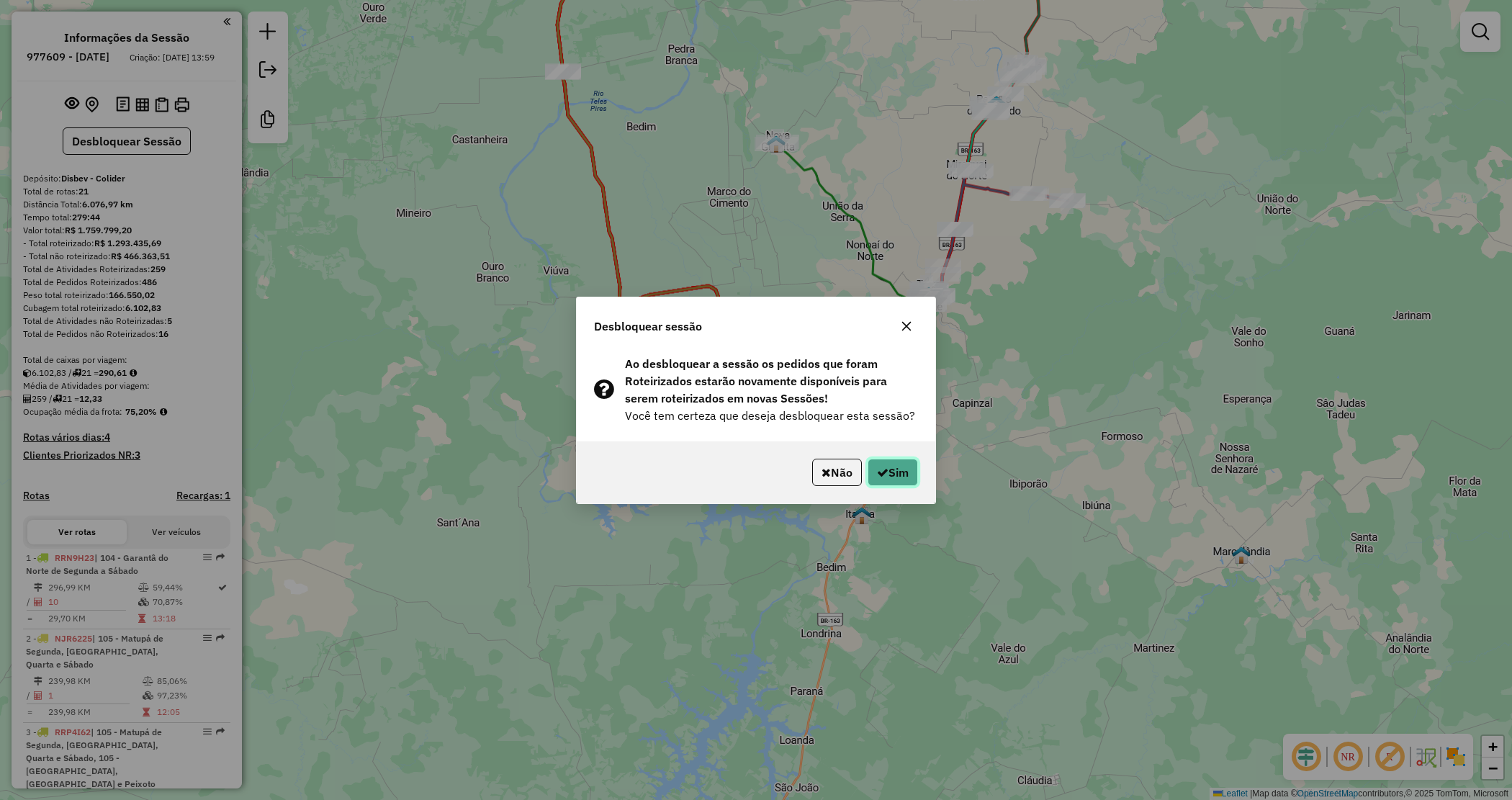
click at [893, 467] on button "Sim" at bounding box center [893, 473] width 50 height 28
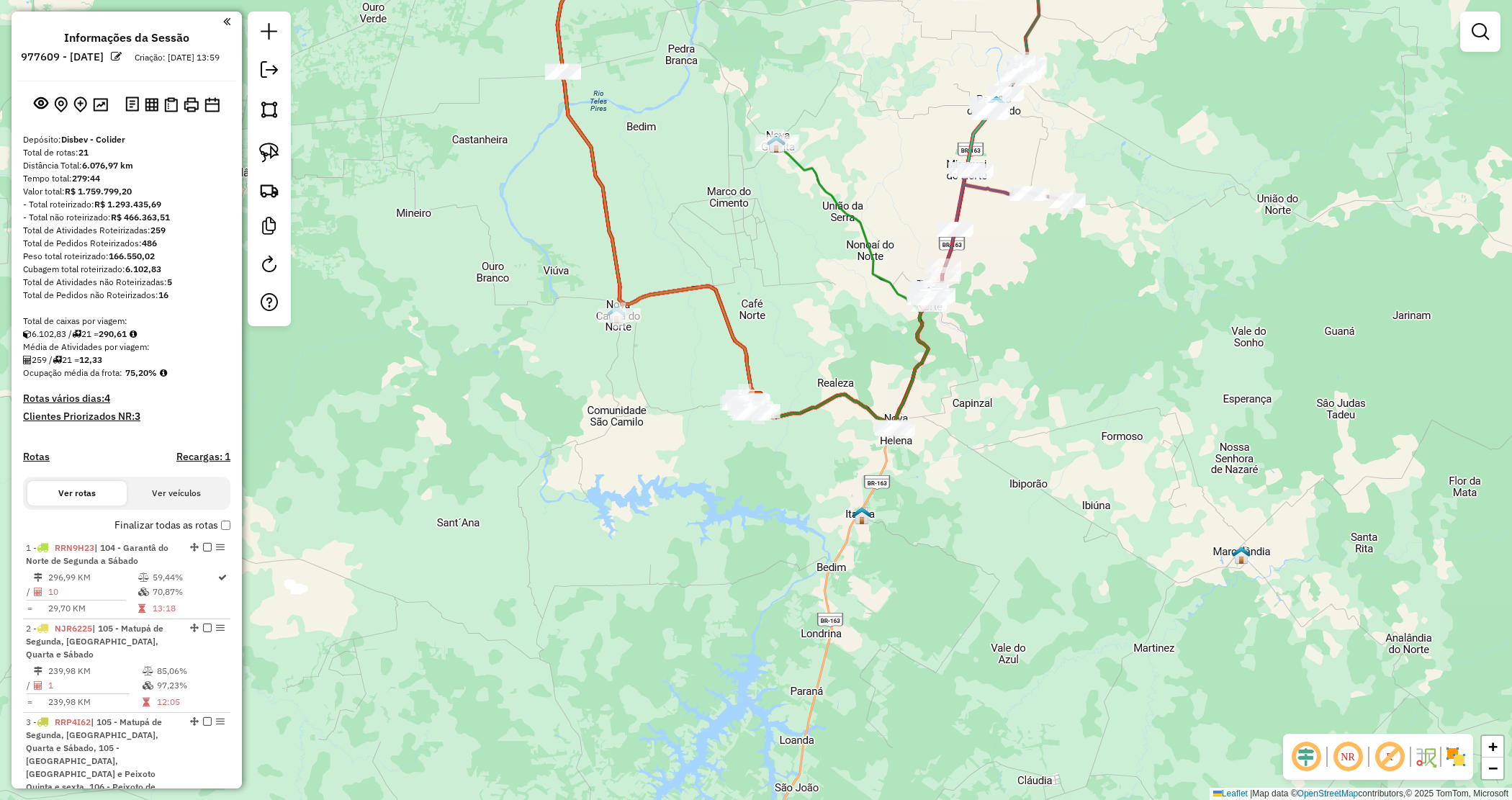
click at [1467, 27] on link at bounding box center [1479, 31] width 29 height 29
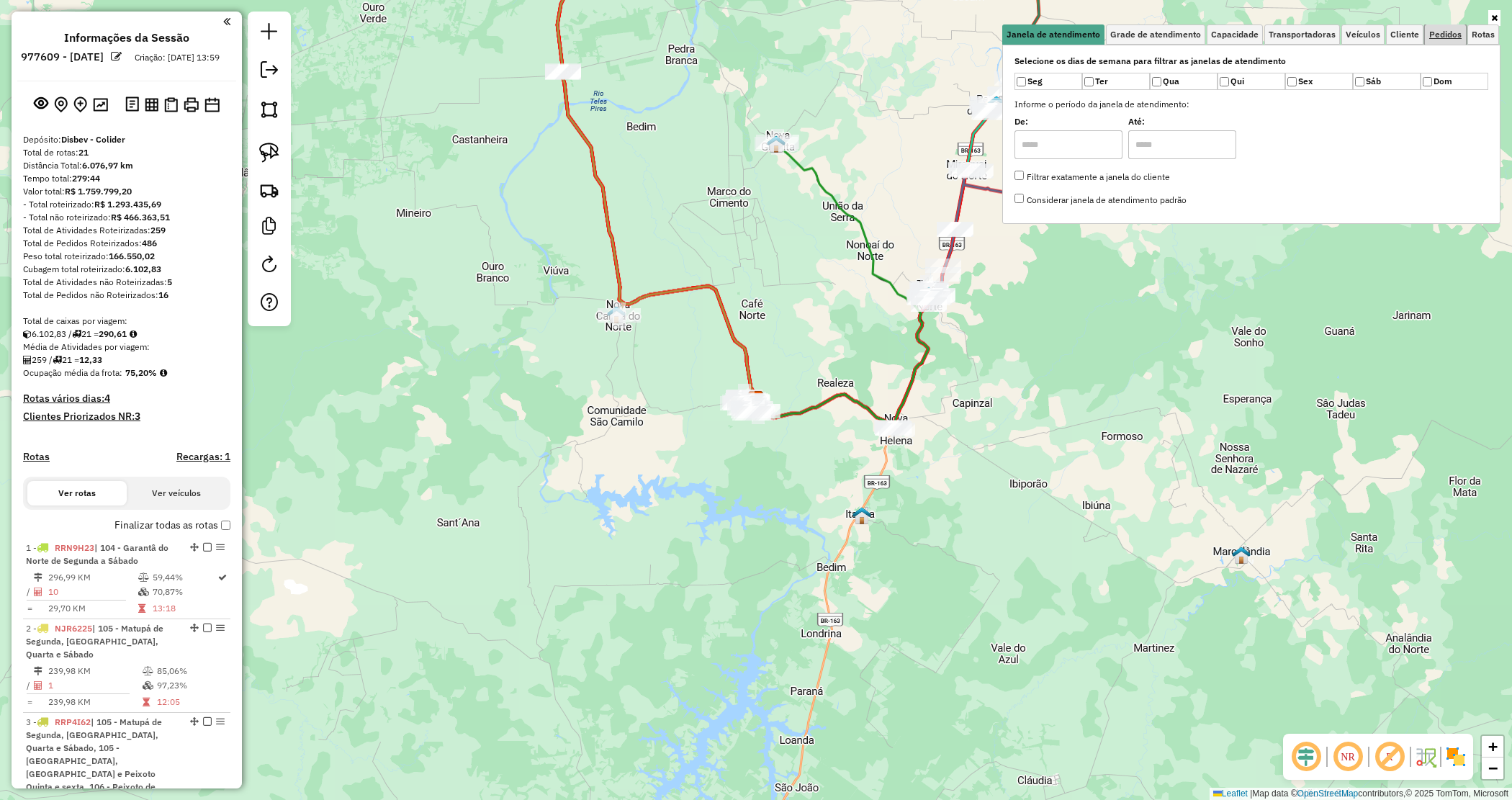
drag, startPoint x: 1451, startPoint y: 30, endPoint x: 1429, endPoint y: 56, distance: 34.1
click at [1451, 32] on span "Pedidos" at bounding box center [1445, 35] width 32 height 9
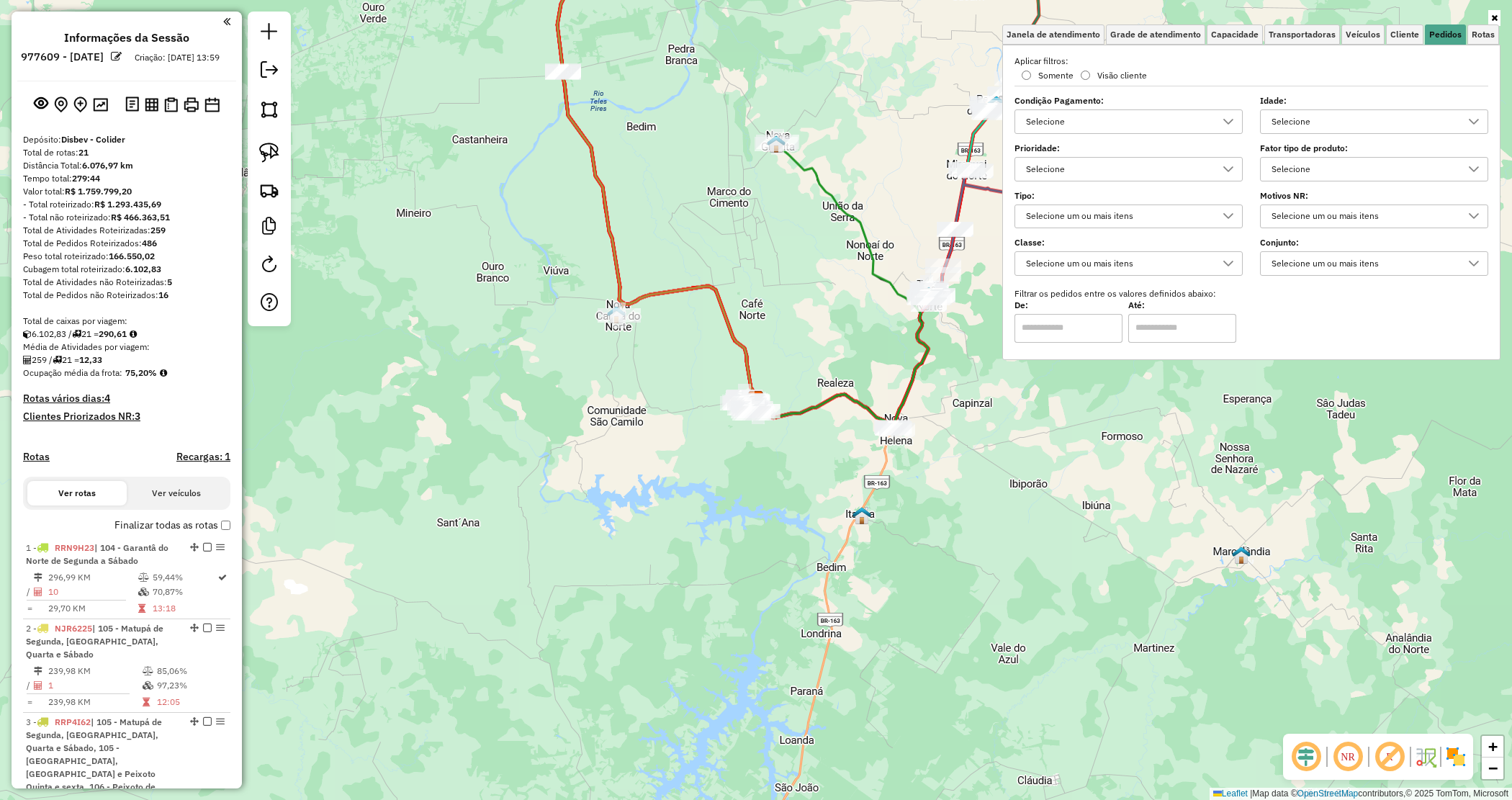
click at [1283, 123] on div "Selecione" at bounding box center [1363, 121] width 194 height 23
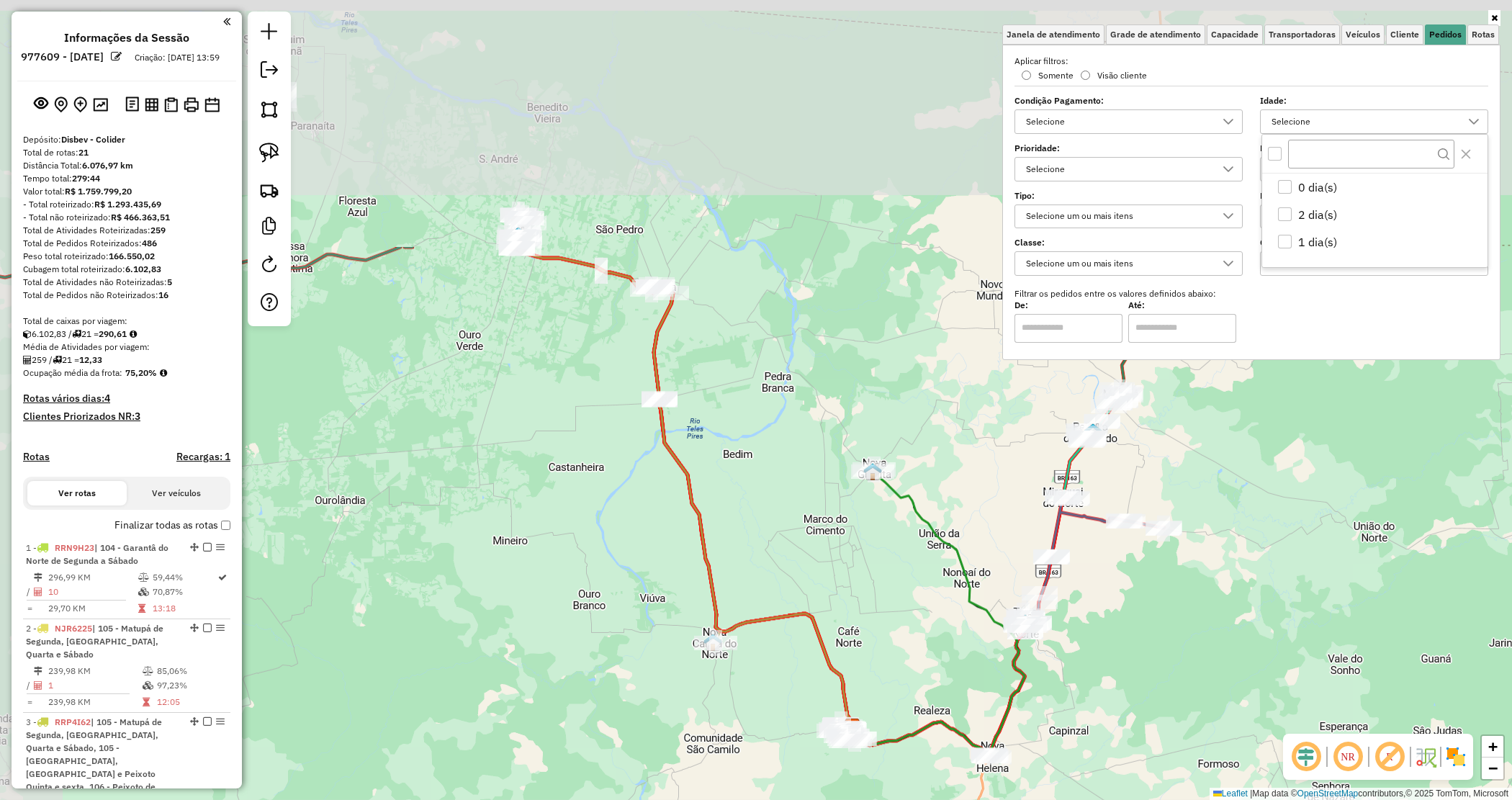
drag, startPoint x: 654, startPoint y: 268, endPoint x: 615, endPoint y: 469, distance: 204.7
click at [711, 511] on div "Janela de atendimento Grade de atendimento Capacidade Transportadoras Veículos …" at bounding box center [756, 400] width 1512 height 800
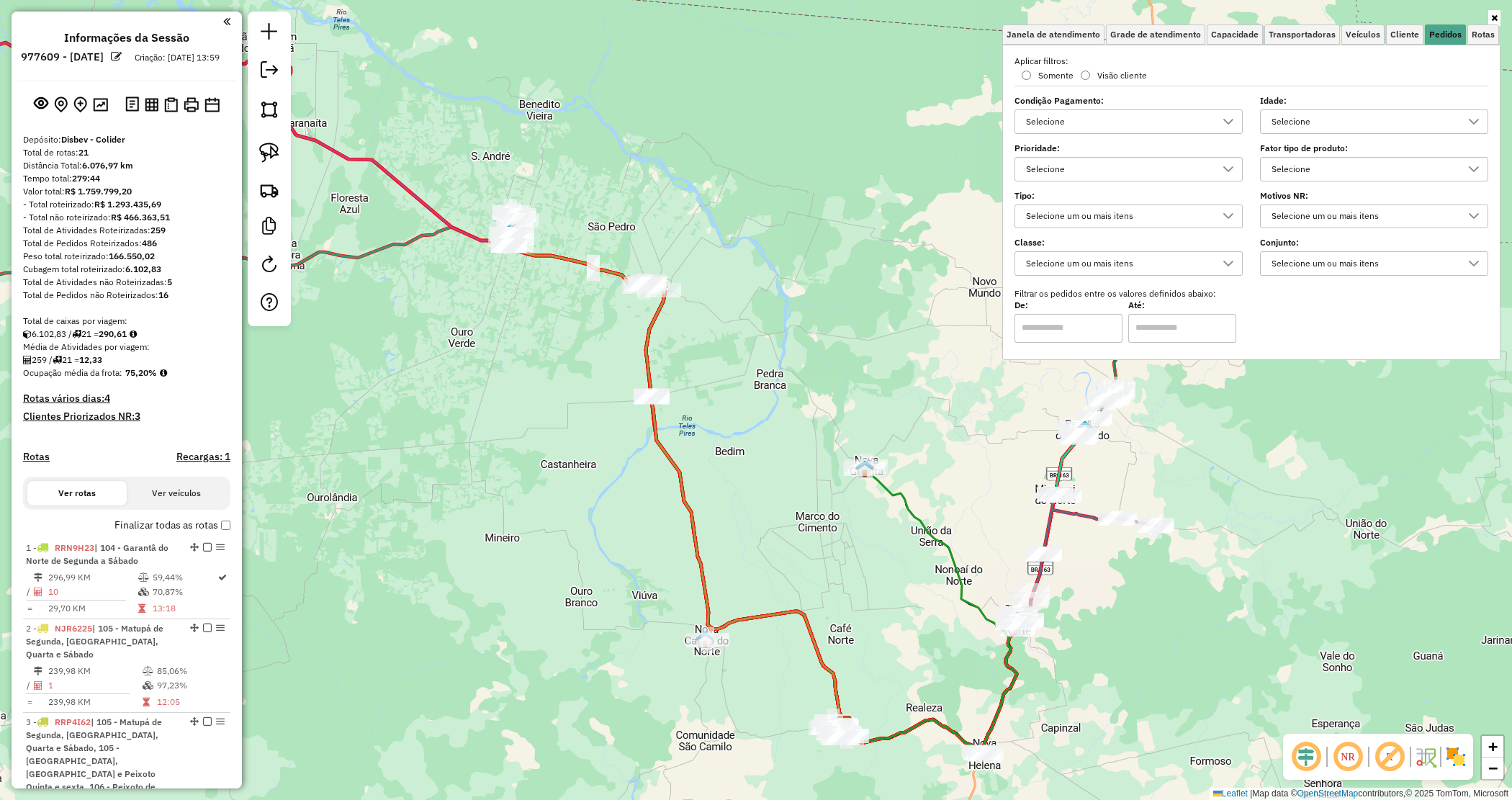
click at [559, 408] on div "Janela de atendimento Grade de atendimento Capacidade Transportadoras Veículos …" at bounding box center [756, 400] width 1512 height 800
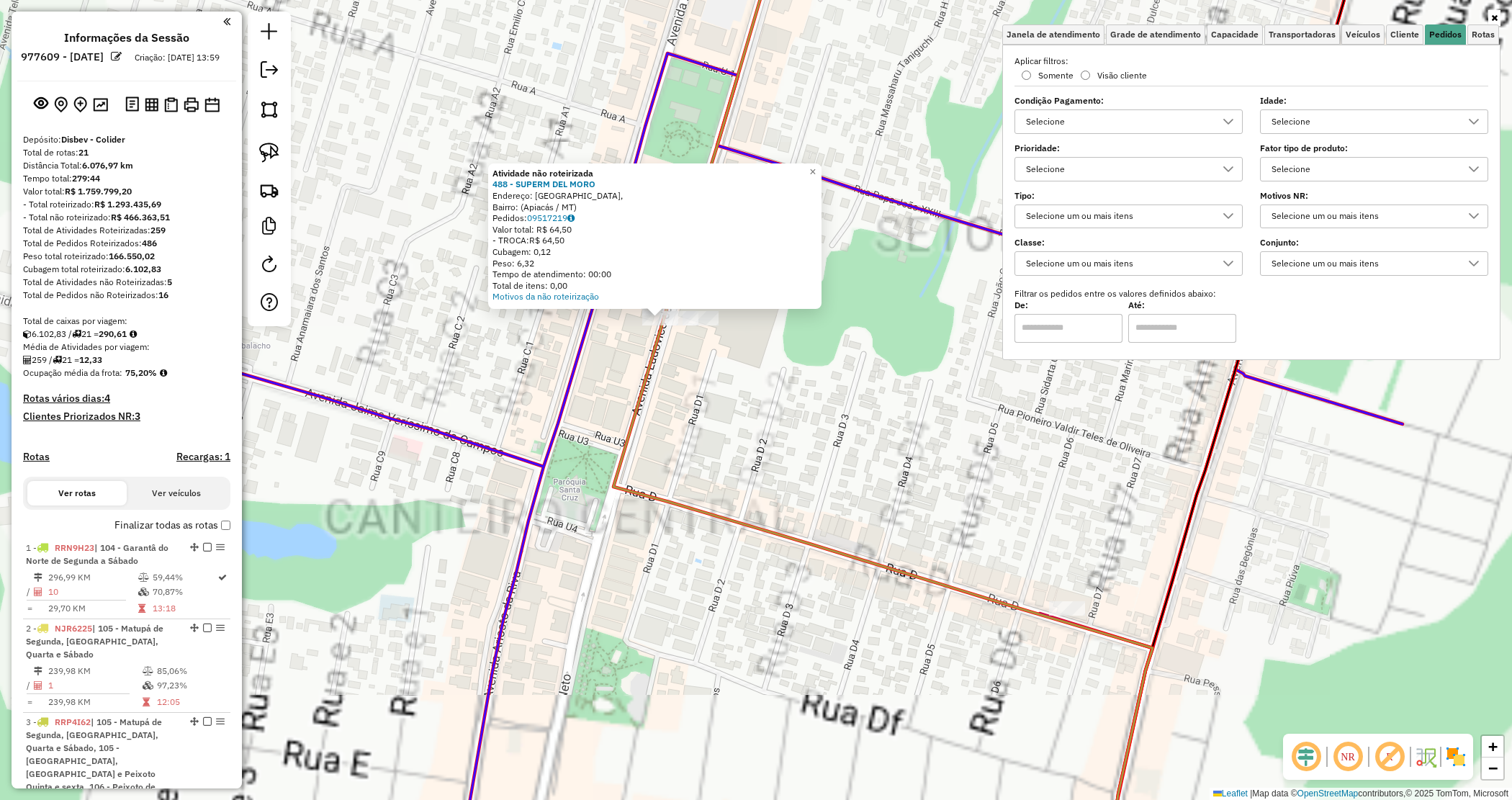
click at [758, 401] on div "Atividade não roteirizada 488 - SUPERM DEL MORO Endereço: Avenida Brasil, Bairr…" at bounding box center [756, 400] width 1512 height 800
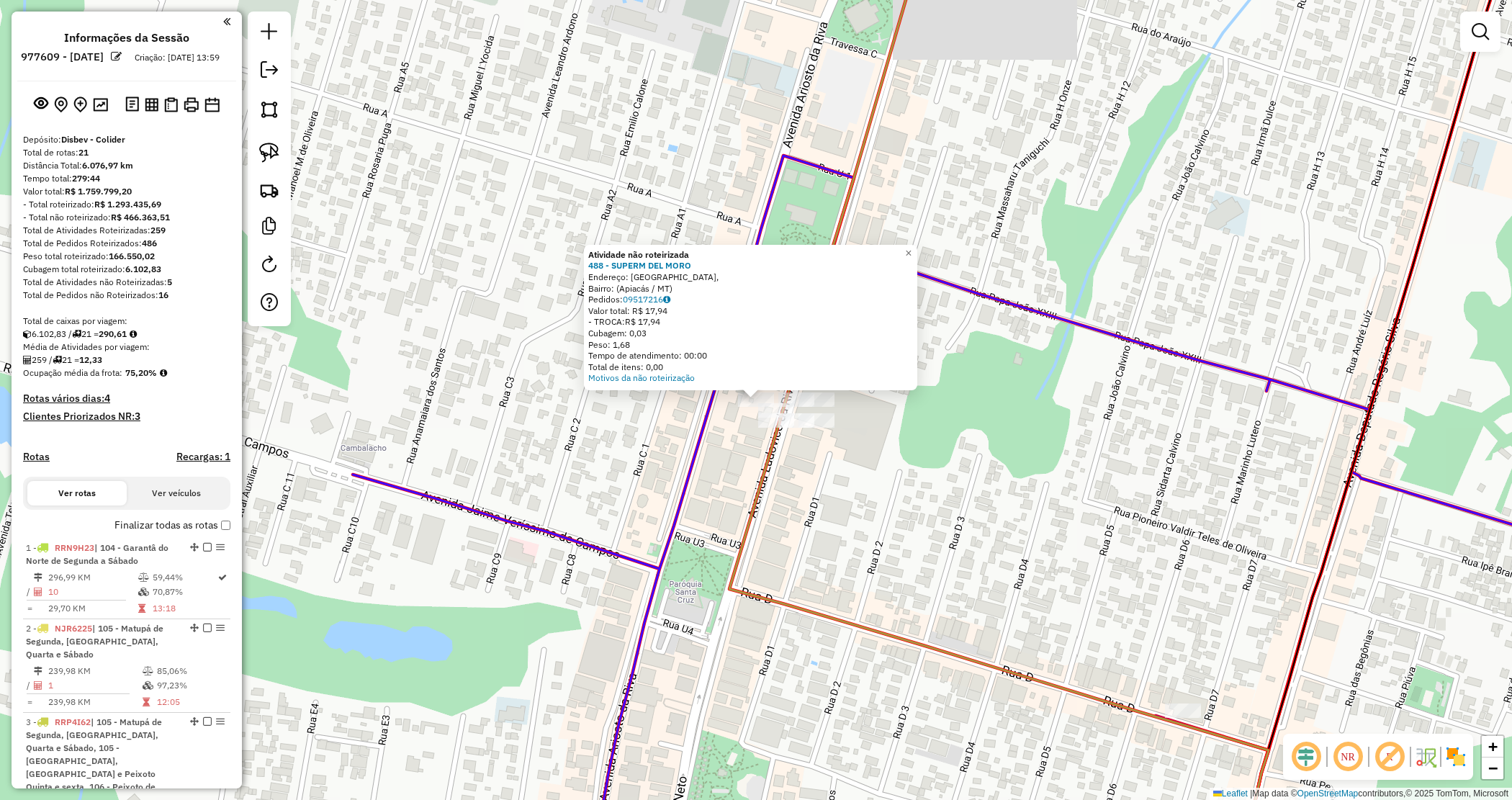
click at [874, 422] on div "Atividade não roteirizada 488 - SUPERM DEL MORO Endereço: Avenida Brasil, Bairr…" at bounding box center [756, 400] width 1512 height 800
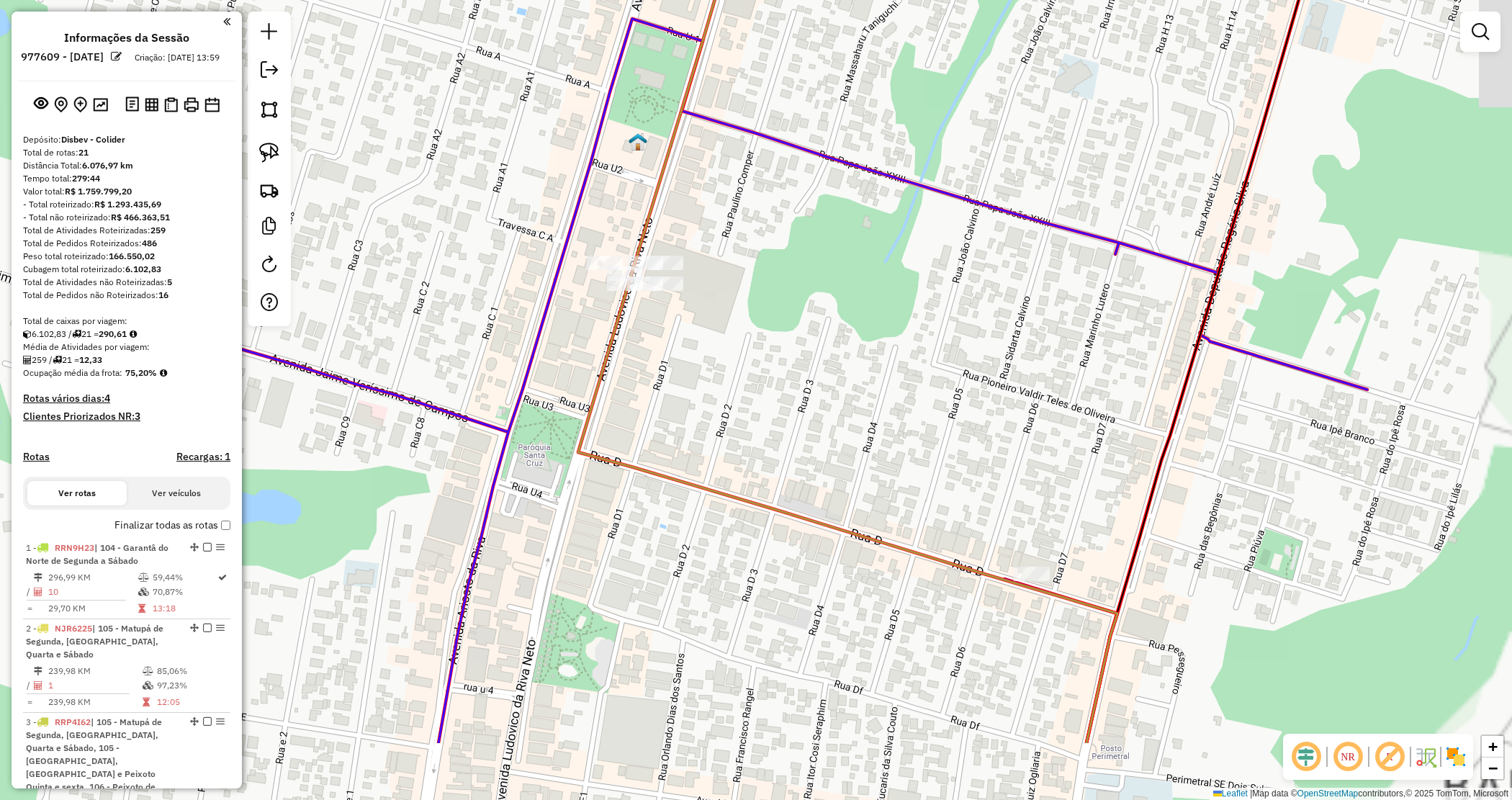
drag, startPoint x: 862, startPoint y: 447, endPoint x: 709, endPoint y: 312, distance: 204.0
click at [710, 311] on div "Janela de atendimento Grade de atendimento Capacidade Transportadoras Veículos …" at bounding box center [756, 400] width 1512 height 800
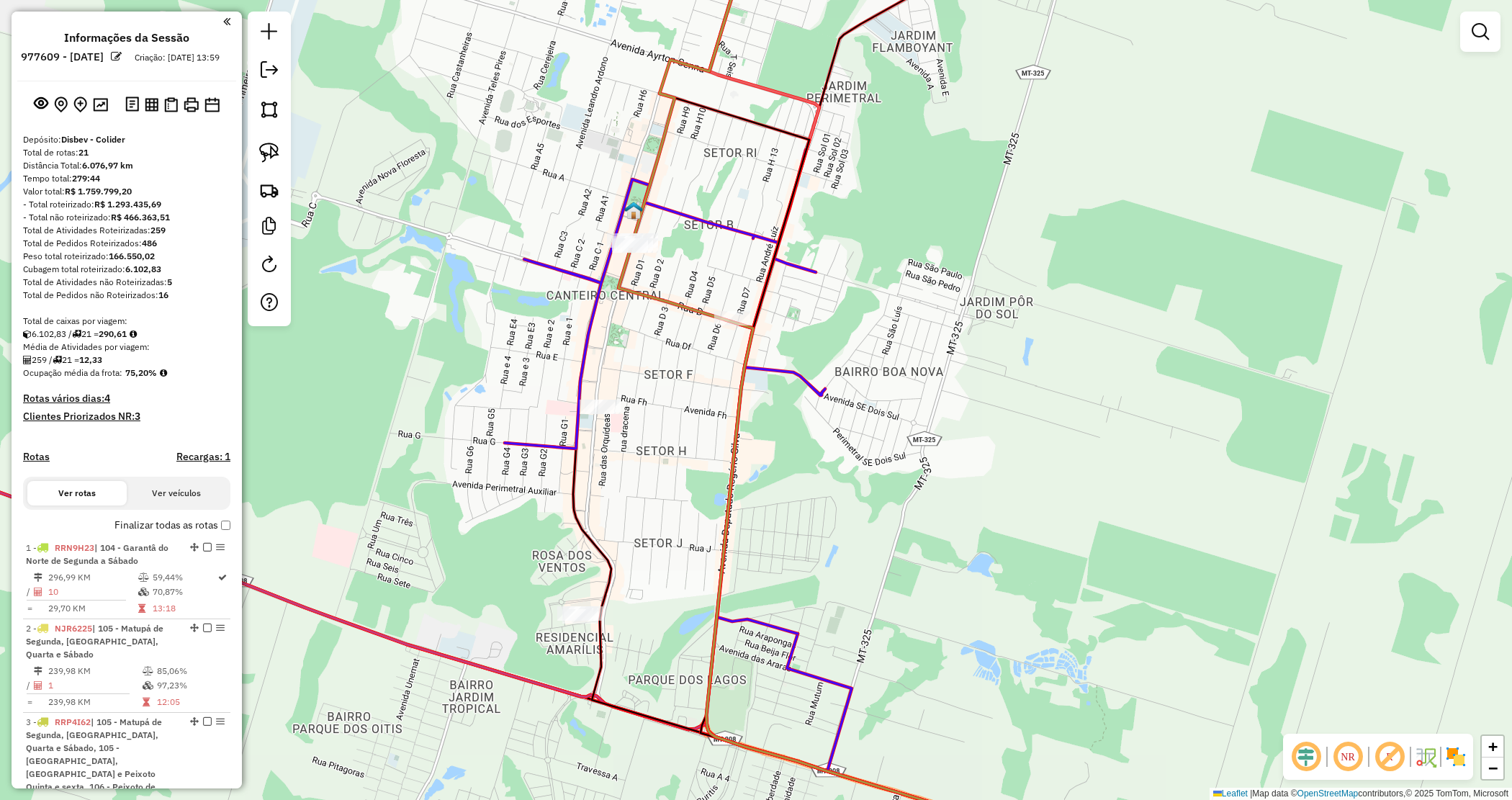
click at [542, 235] on div "Janela de atendimento Grade de atendimento Capacidade Transportadoras Veículos …" at bounding box center [756, 400] width 1512 height 800
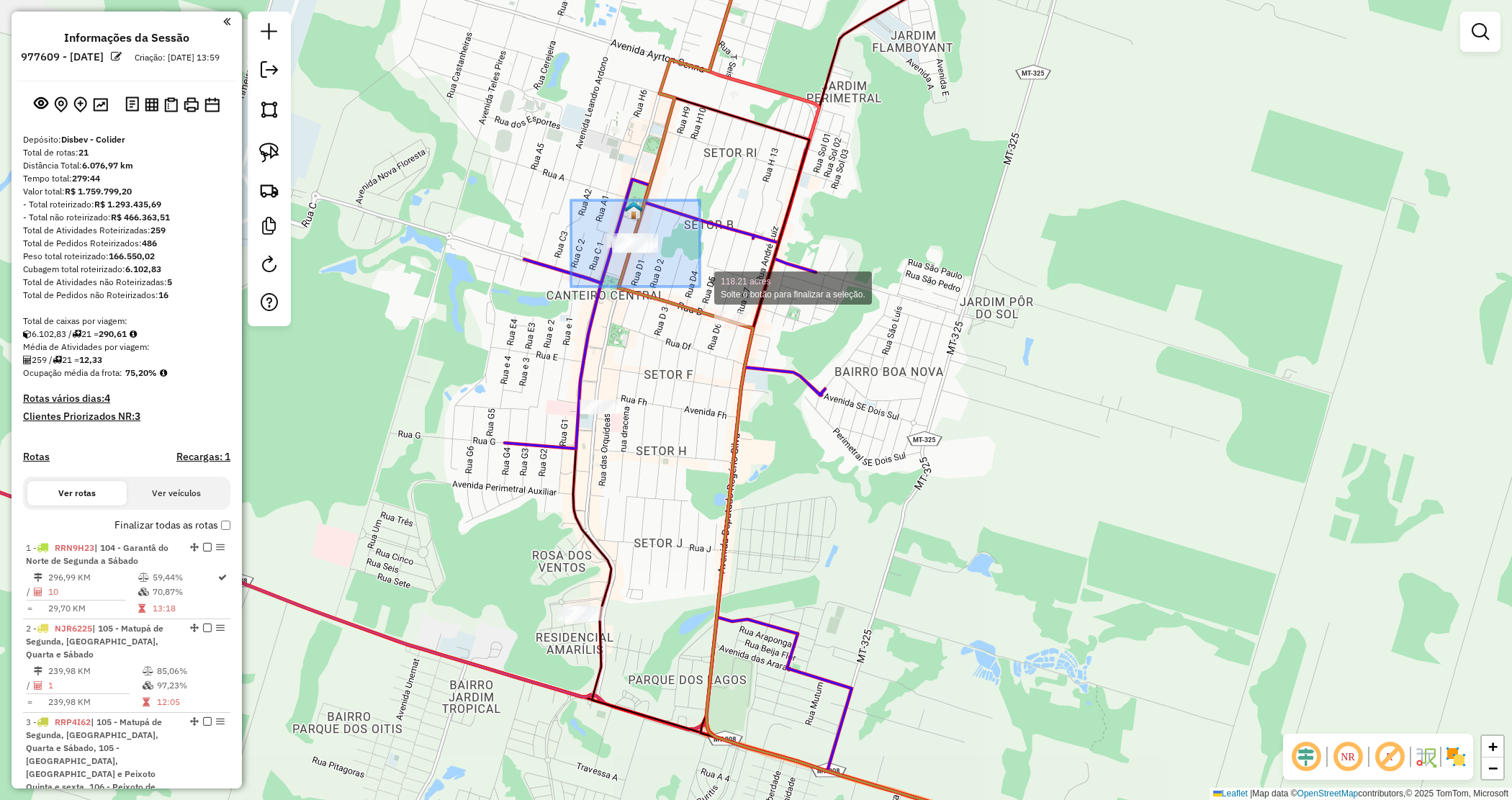
drag, startPoint x: 571, startPoint y: 200, endPoint x: 700, endPoint y: 287, distance: 155.6
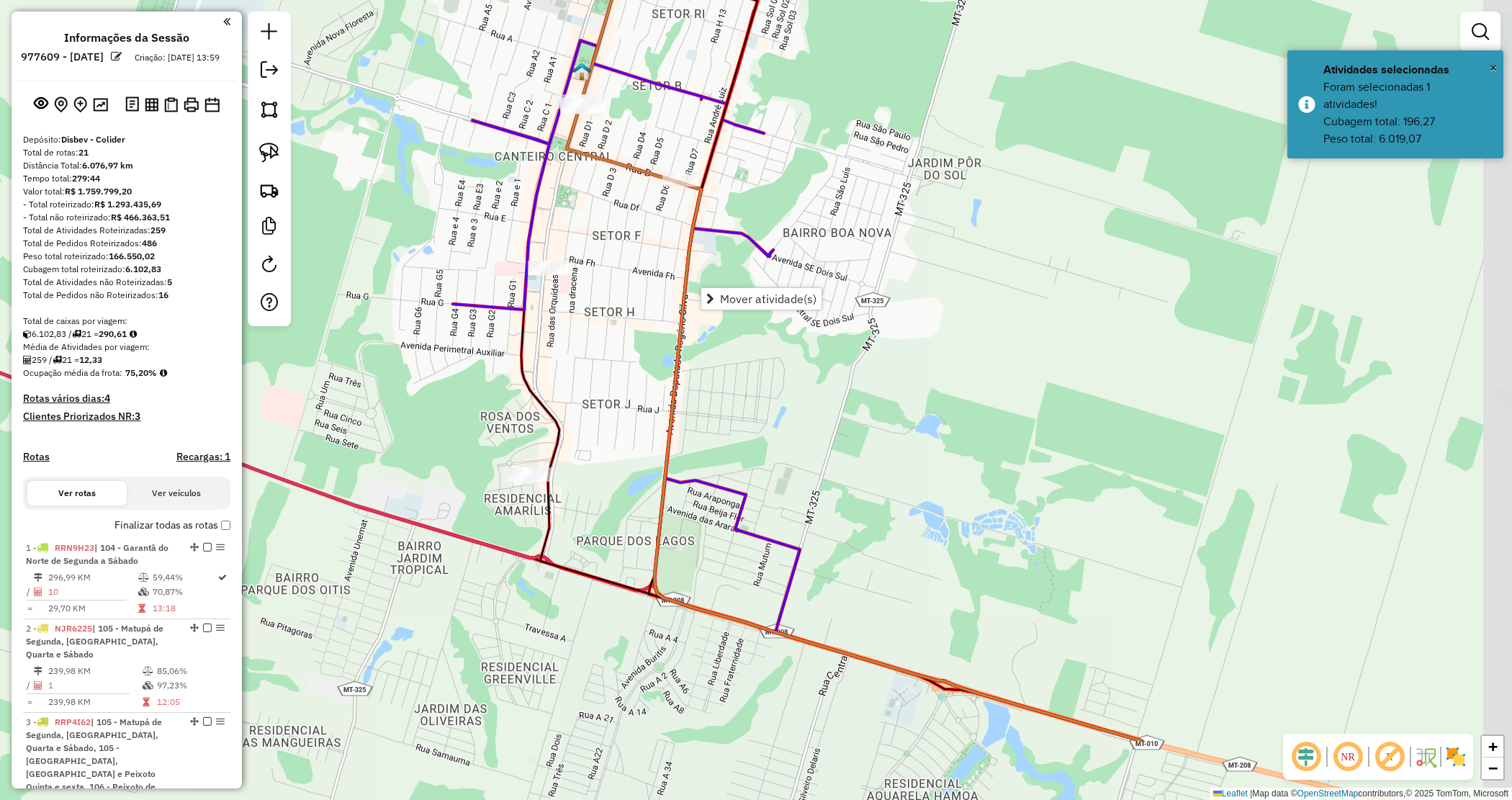
drag, startPoint x: 956, startPoint y: 611, endPoint x: 904, endPoint y: 472, distance: 148.4
click at [904, 472] on div "Janela de atendimento Grade de atendimento Capacidade Transportadoras Veículos …" at bounding box center [756, 400] width 1512 height 800
